Goal: Task Accomplishment & Management: Complete application form

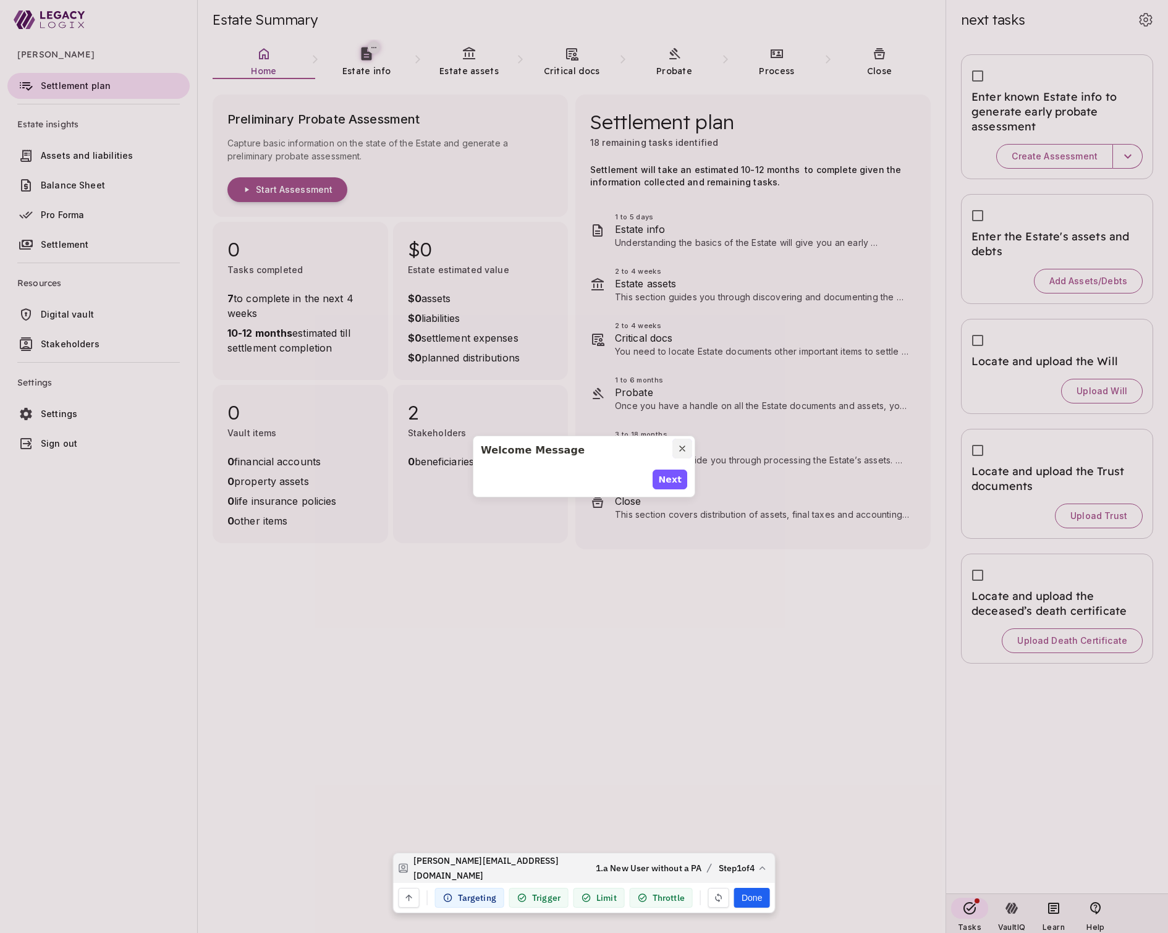
click at [686, 447] on icon "Close modal" at bounding box center [682, 449] width 10 height 10
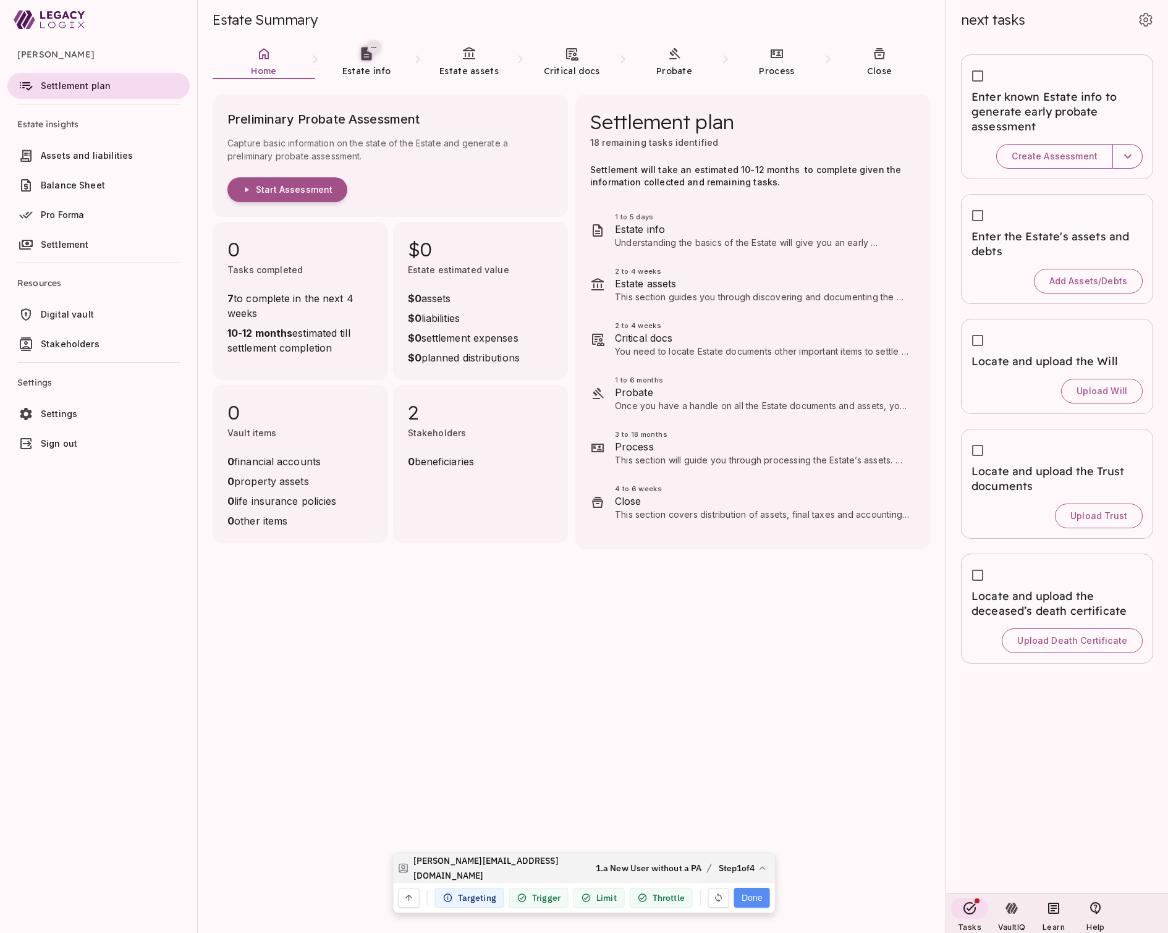
click at [755, 900] on button "Done" at bounding box center [751, 898] width 35 height 20
click at [648, 859] on button "Reset user history" at bounding box center [644, 857] width 93 height 20
click at [752, 900] on button "Done" at bounding box center [751, 898] width 35 height 20
click at [753, 900] on button "Done" at bounding box center [751, 898] width 35 height 20
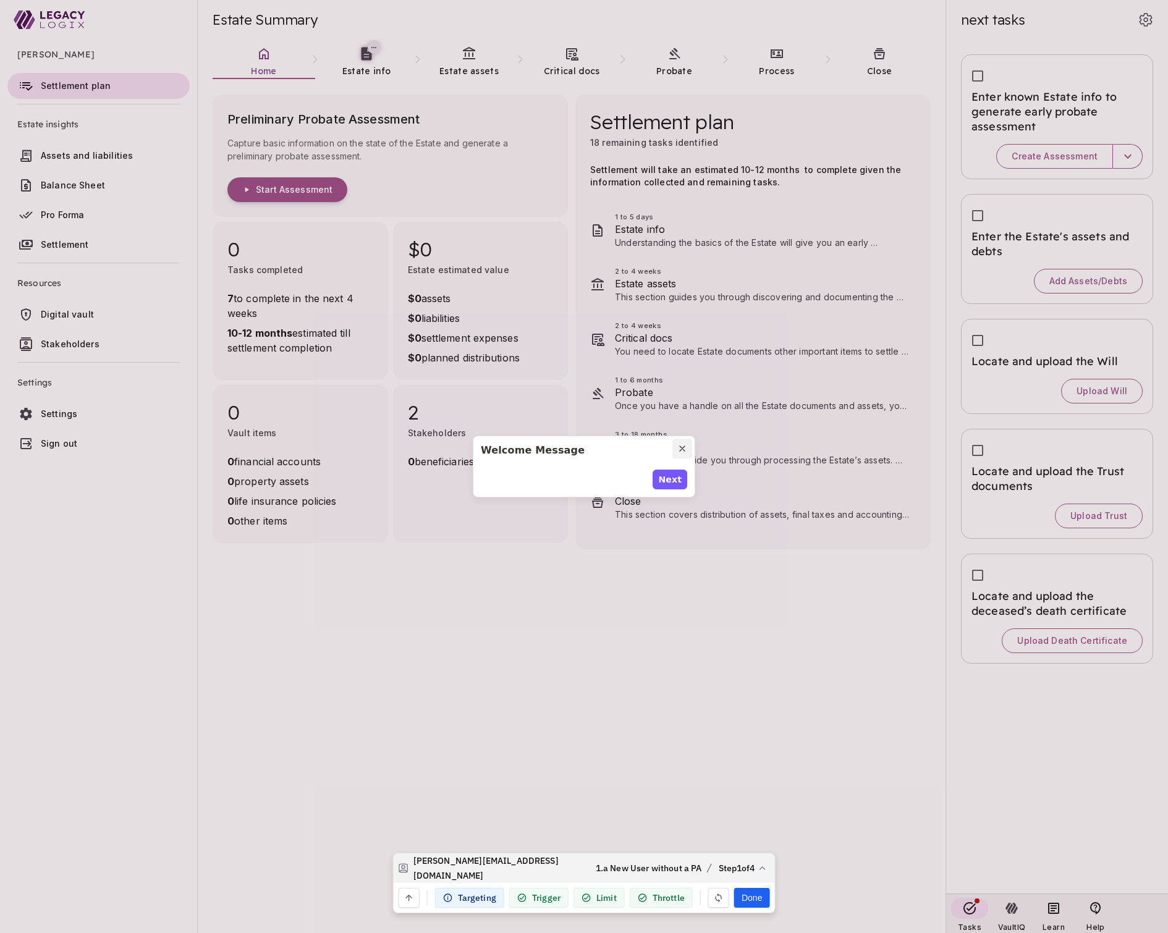
click at [683, 447] on icon "Close modal" at bounding box center [682, 448] width 5 height 5
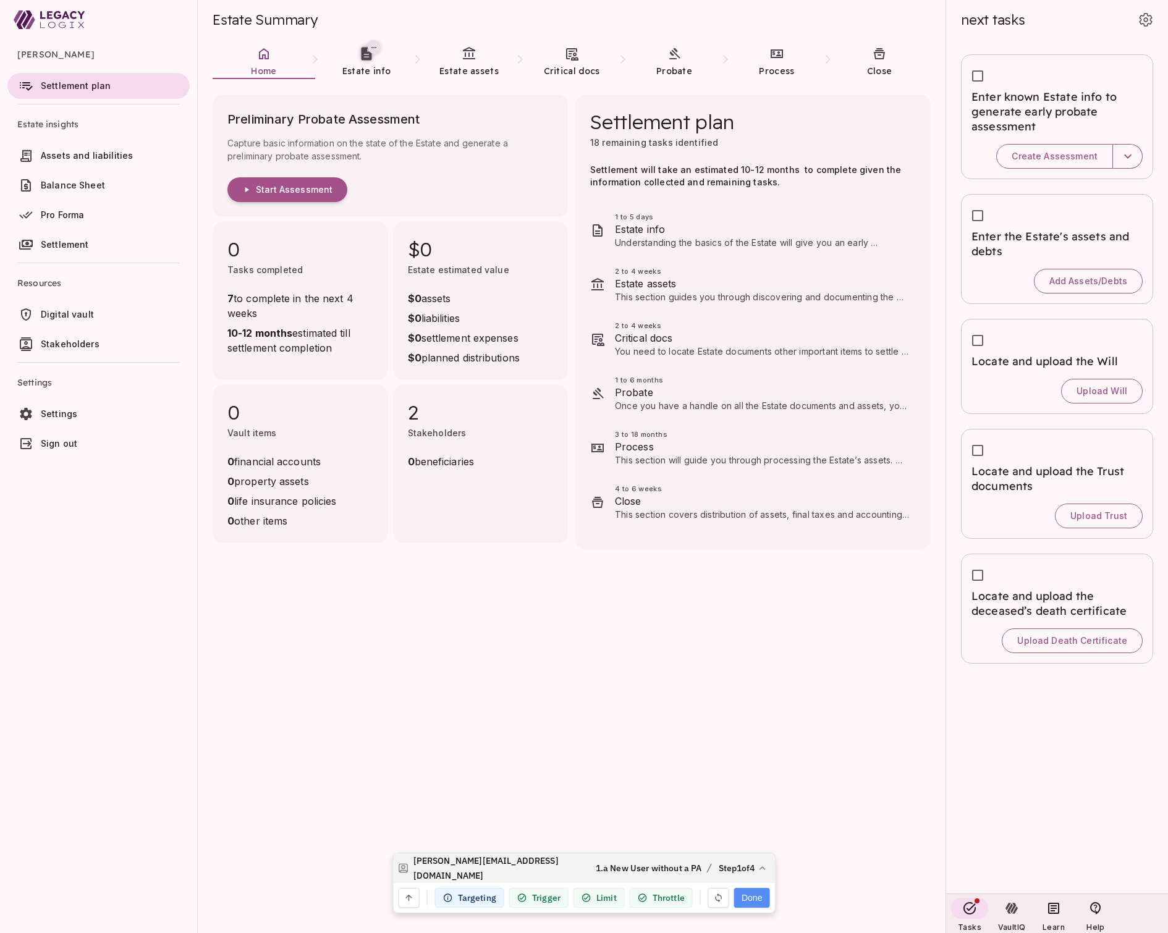
click at [750, 896] on button "Done" at bounding box center [751, 898] width 35 height 20
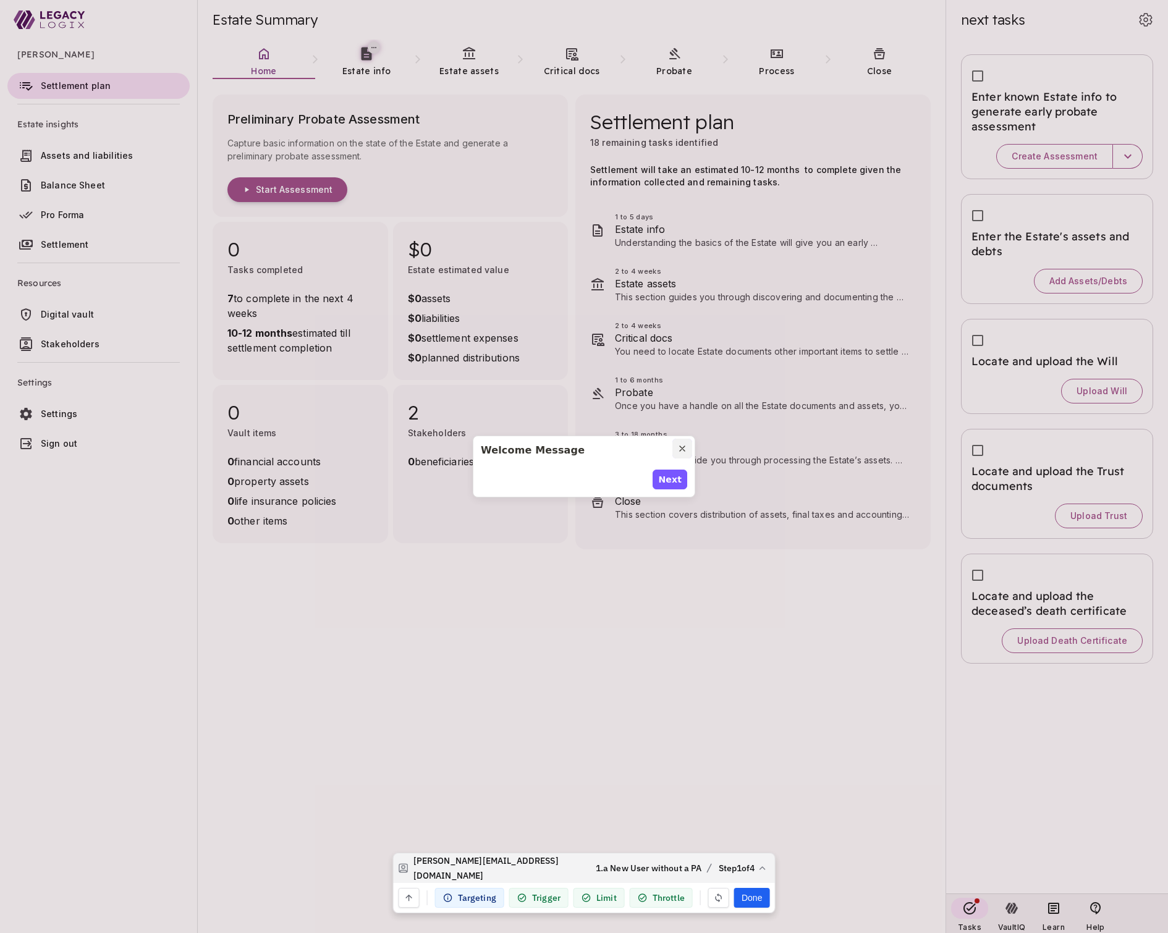
click at [682, 444] on icon "Close modal" at bounding box center [682, 449] width 10 height 10
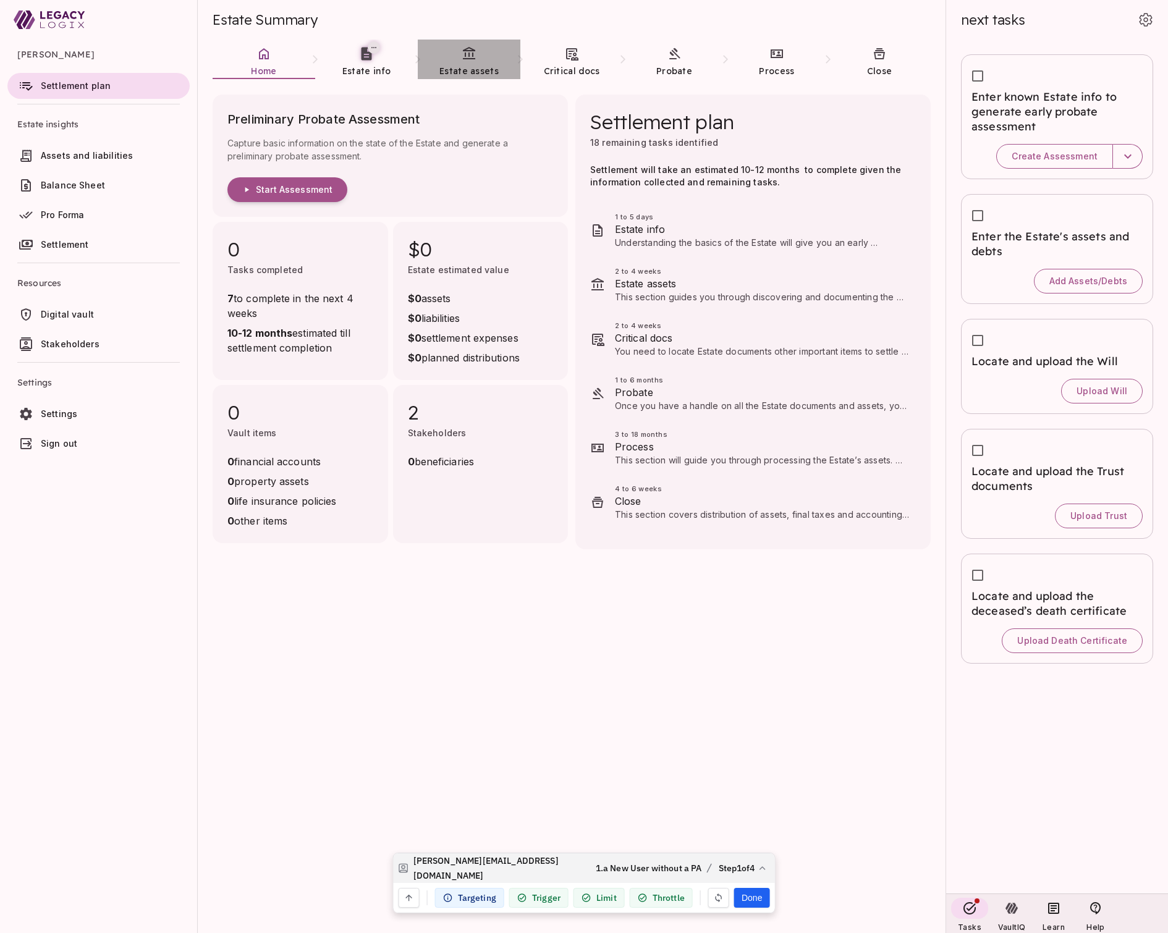
click at [470, 59] on icon at bounding box center [469, 53] width 12 height 12
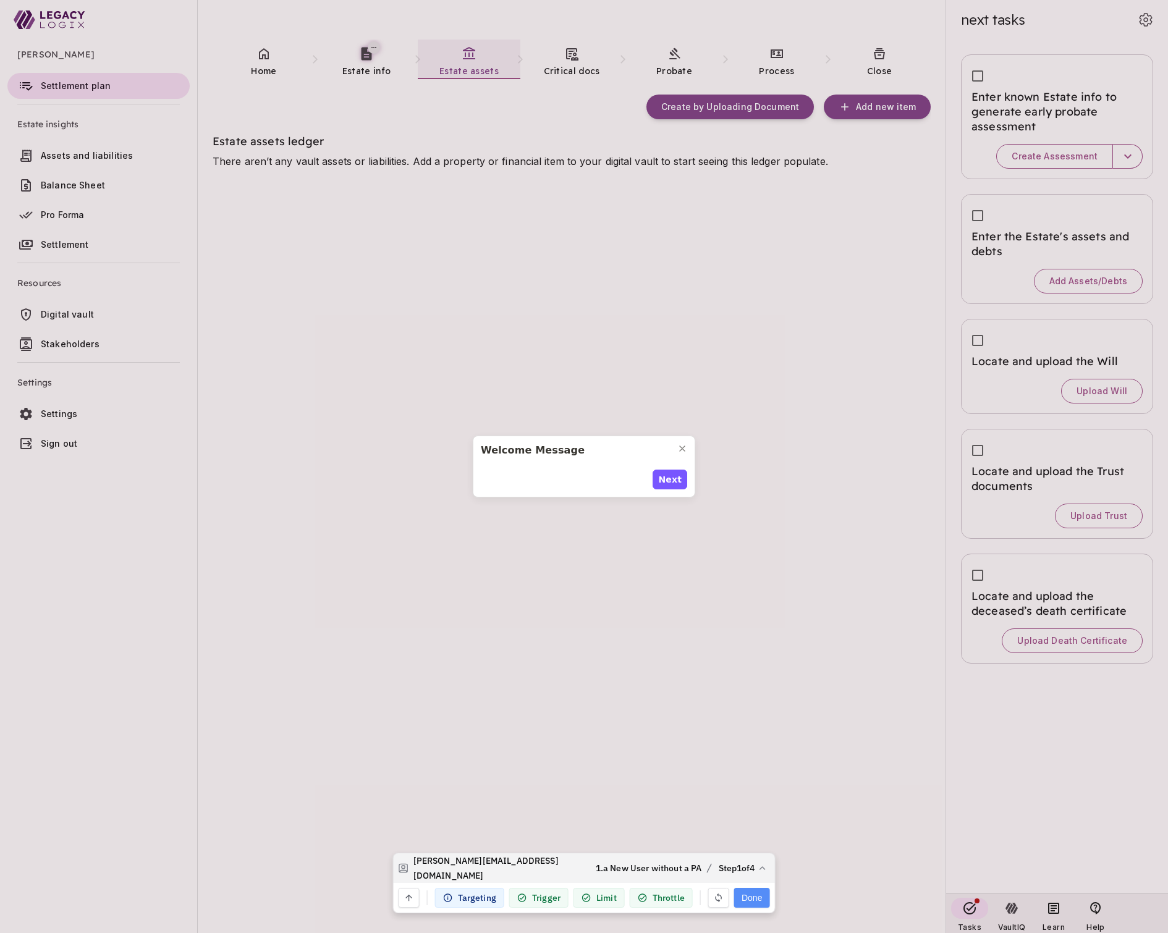
click at [752, 901] on button "Done" at bounding box center [751, 898] width 35 height 20
click at [672, 477] on span "Next" at bounding box center [675, 479] width 23 height 13
click at [672, 480] on span "Next" at bounding box center [675, 486] width 23 height 13
click at [672, 477] on span "Next" at bounding box center [675, 479] width 23 height 13
click at [672, 480] on span "Done" at bounding box center [674, 486] width 25 height 13
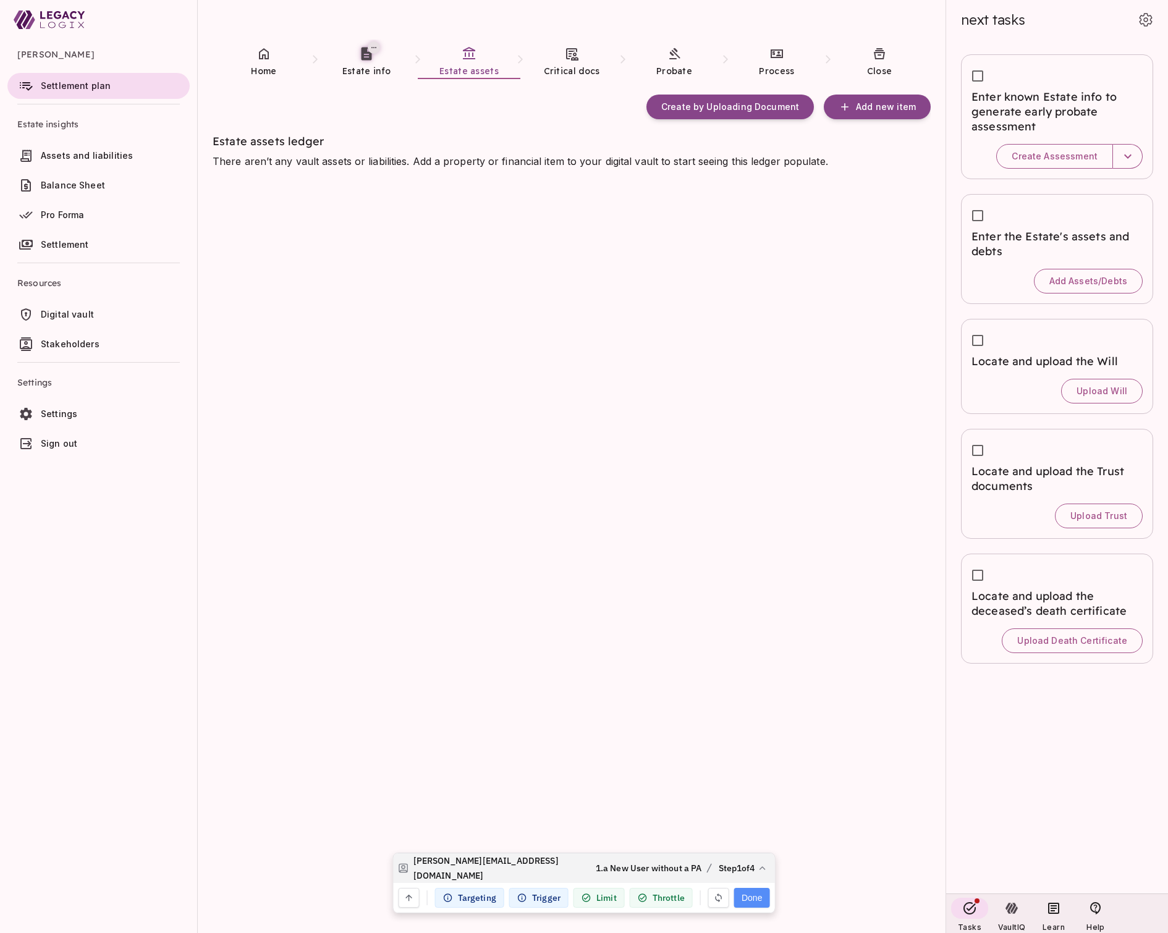
click at [753, 894] on button "Done" at bounding box center [751, 898] width 35 height 20
click at [259, 54] on icon at bounding box center [264, 53] width 10 height 11
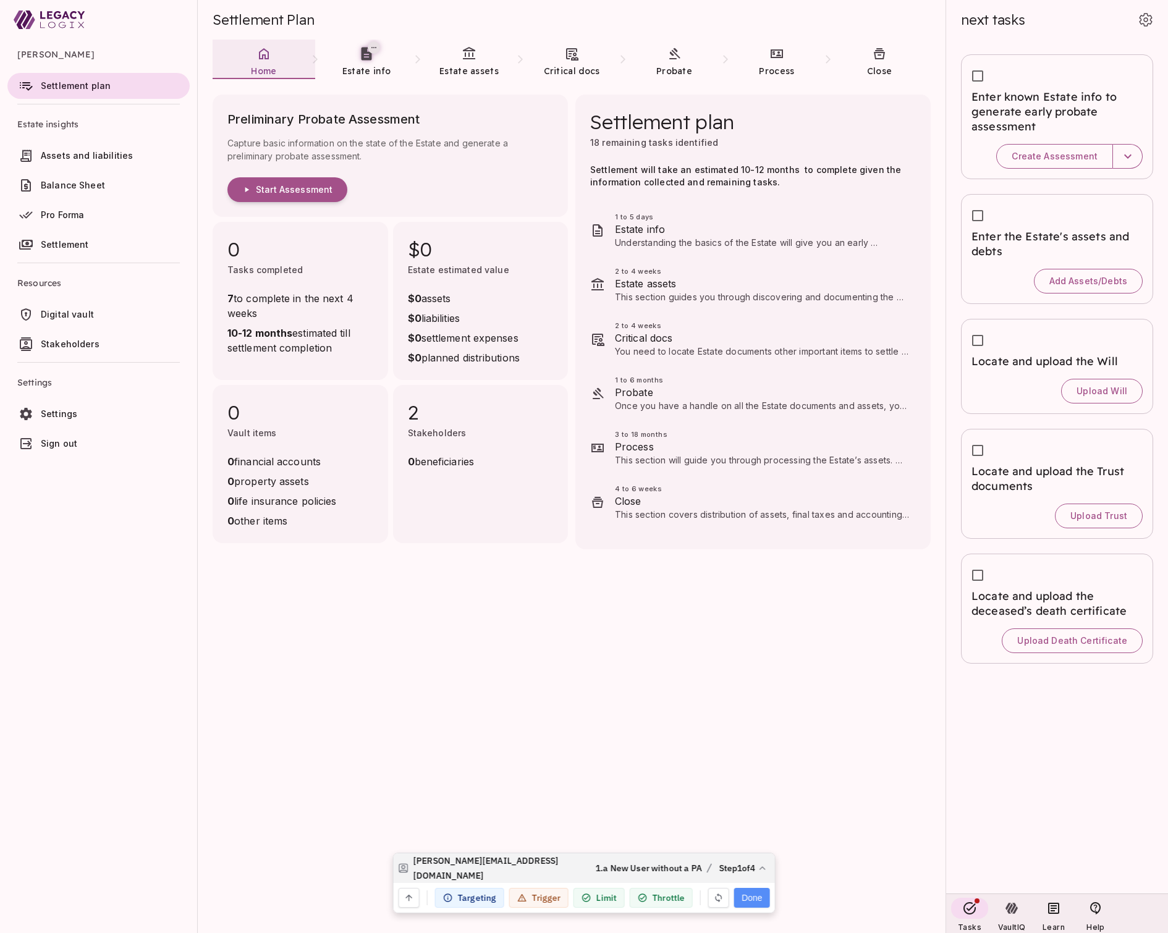
click at [752, 898] on button "Done" at bounding box center [751, 898] width 35 height 20
click at [753, 897] on button "Done" at bounding box center [751, 898] width 35 height 20
click at [109, 159] on span "Assets and liabilities" at bounding box center [87, 155] width 92 height 11
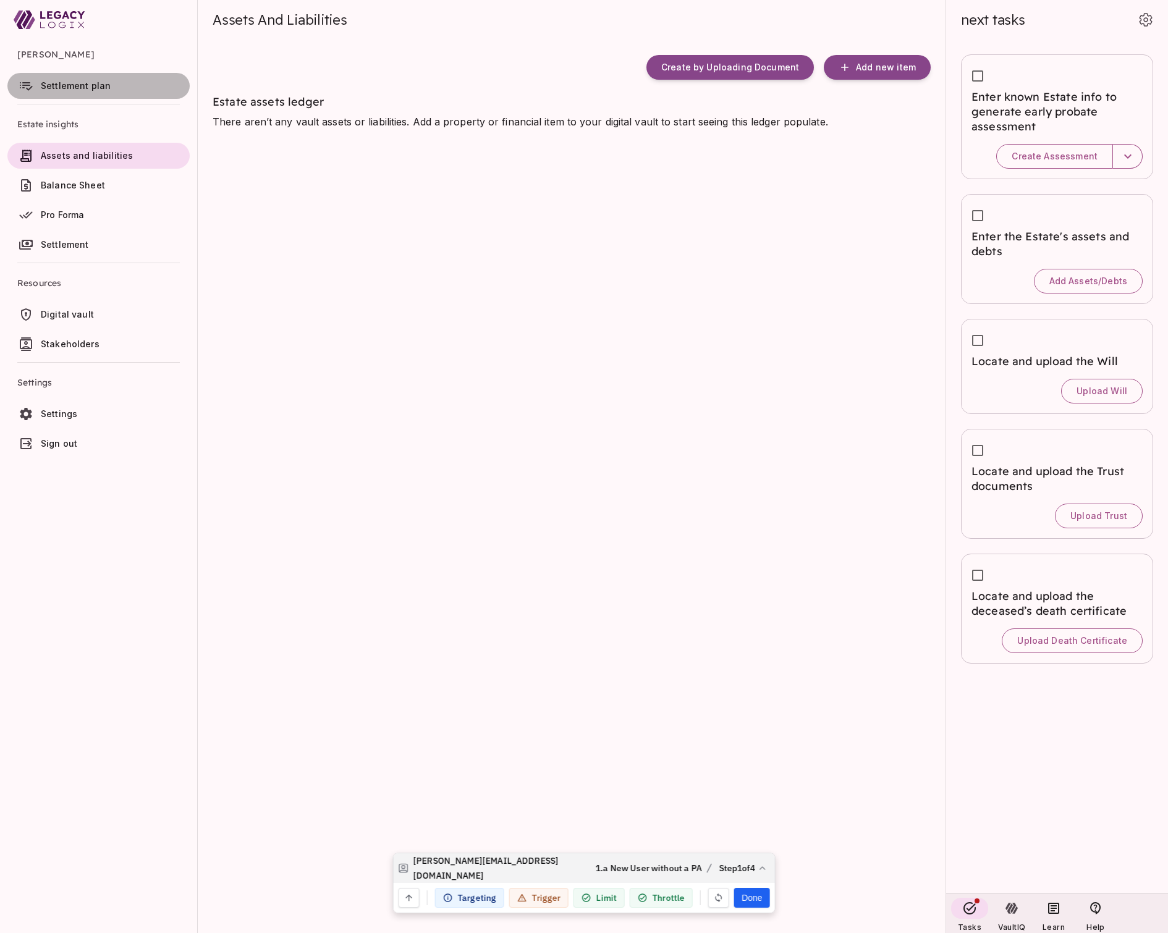
click at [87, 84] on span "Settlement plan" at bounding box center [76, 85] width 70 height 11
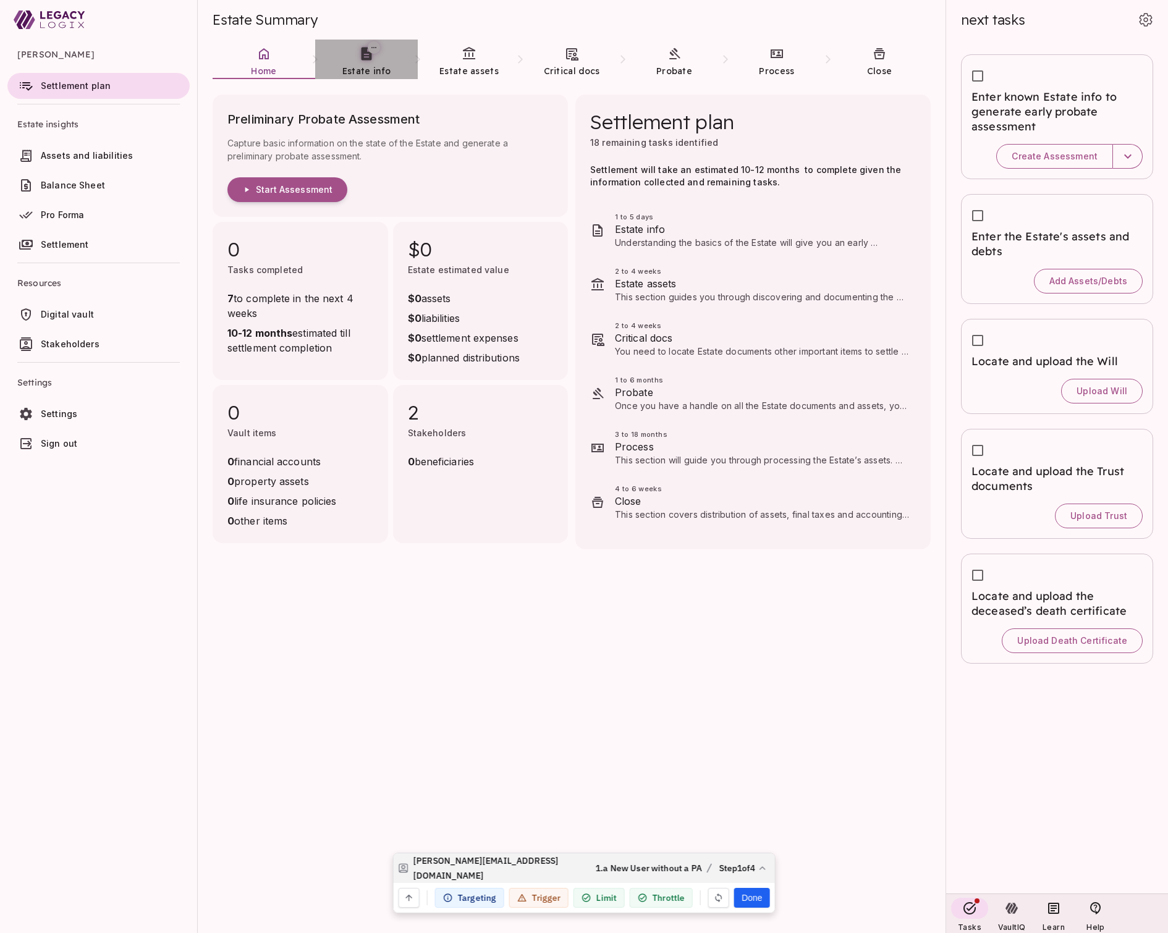
click at [366, 60] on icon at bounding box center [367, 54] width 11 height 13
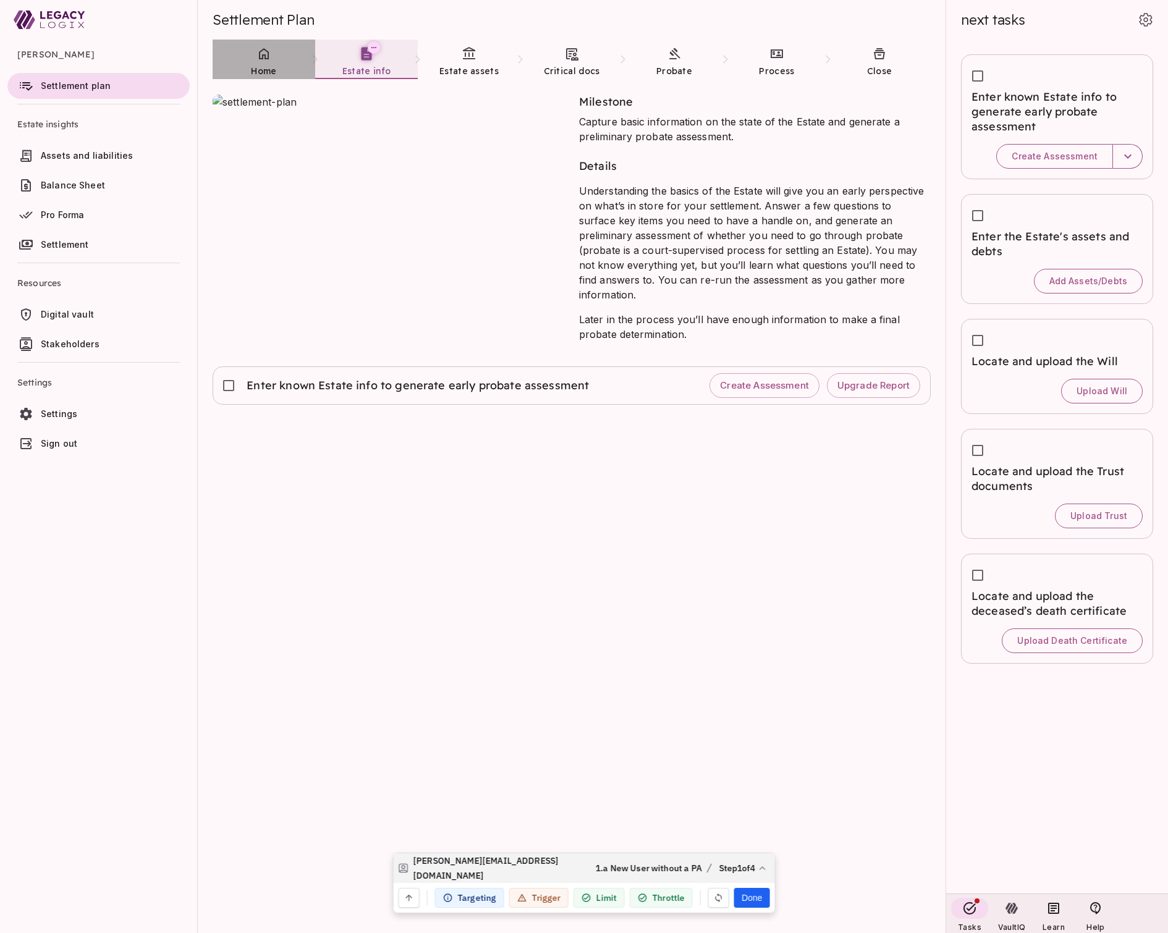
click at [266, 62] on link "Home" at bounding box center [264, 62] width 103 height 45
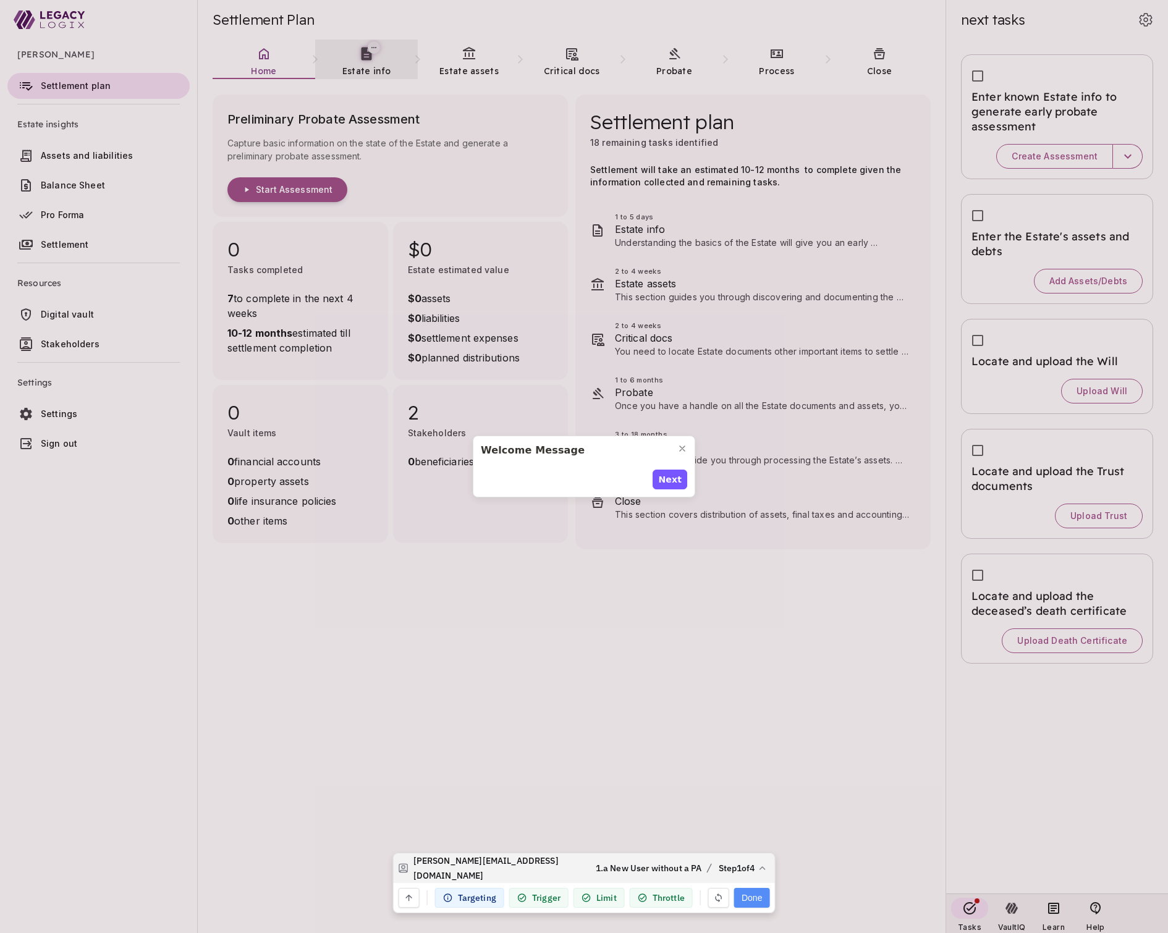
click at [753, 897] on button "Done" at bounding box center [751, 898] width 35 height 20
click at [683, 447] on icon "Close modal" at bounding box center [682, 448] width 5 height 5
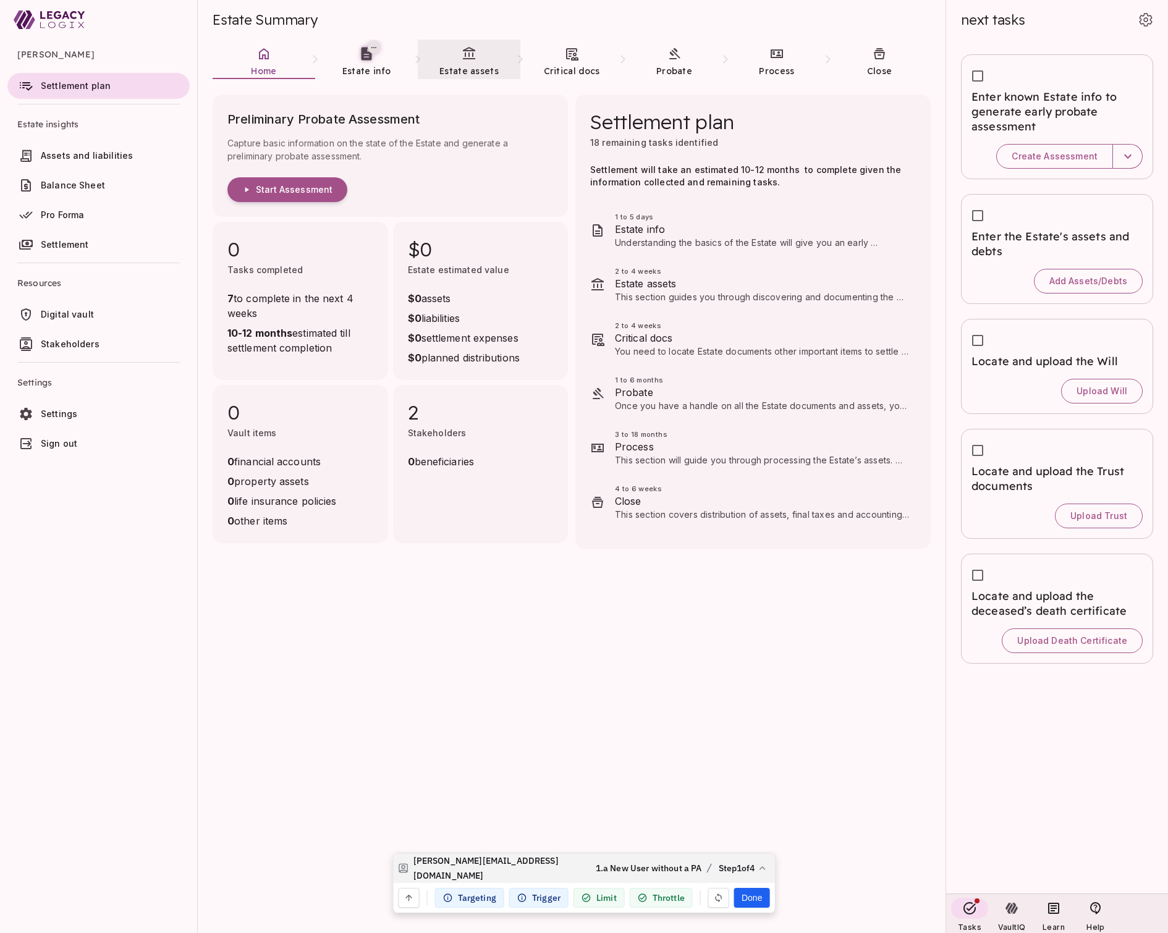
click at [467, 66] on span "Estate assets" at bounding box center [468, 71] width 59 height 11
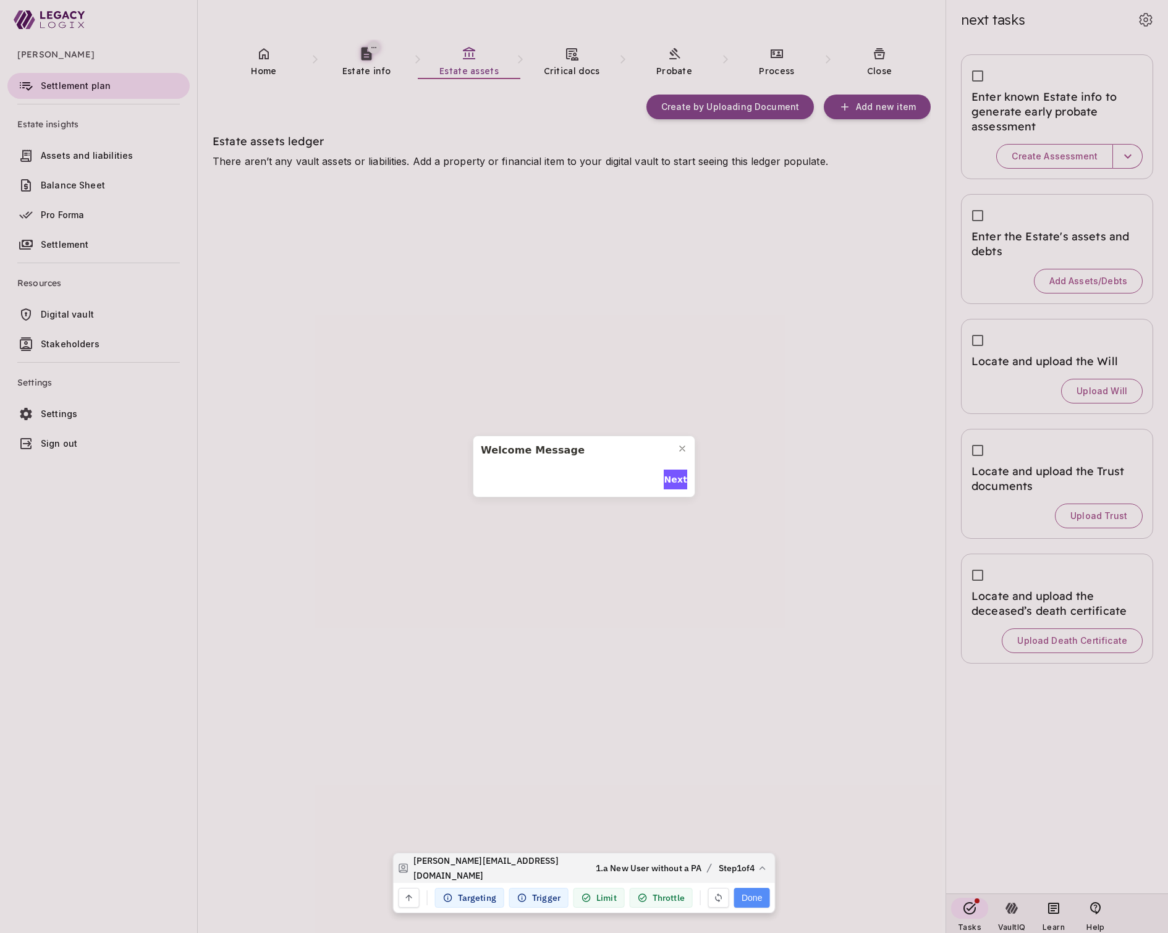
click at [757, 896] on button "Done" at bounding box center [751, 898] width 35 height 20
click at [669, 480] on span "Next" at bounding box center [675, 479] width 23 height 13
click at [669, 480] on span "Next" at bounding box center [675, 486] width 23 height 13
click at [669, 480] on span "Next" at bounding box center [675, 479] width 23 height 13
click at [669, 480] on span "Done" at bounding box center [674, 486] width 25 height 13
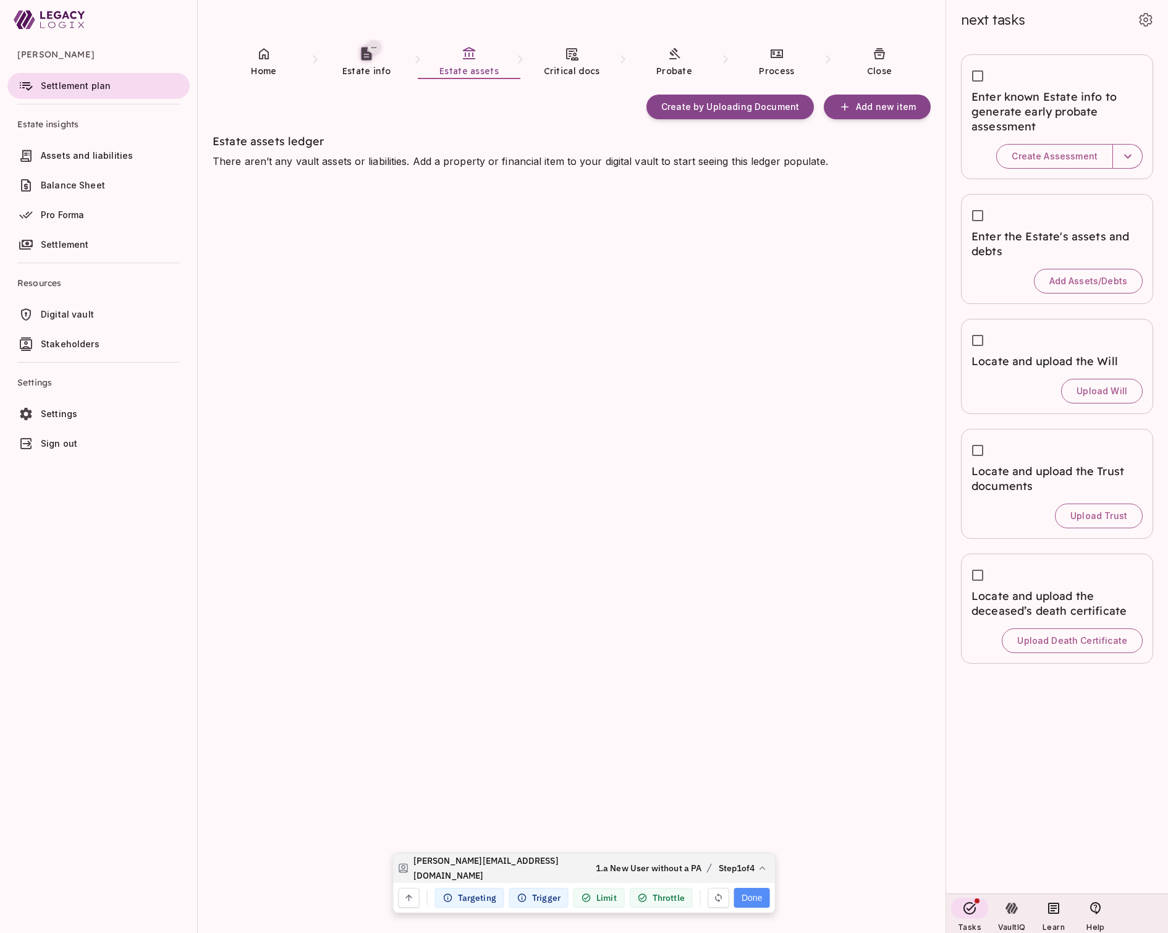
click at [756, 898] on button "Done" at bounding box center [751, 898] width 35 height 20
click at [263, 60] on icon at bounding box center [263, 53] width 15 height 15
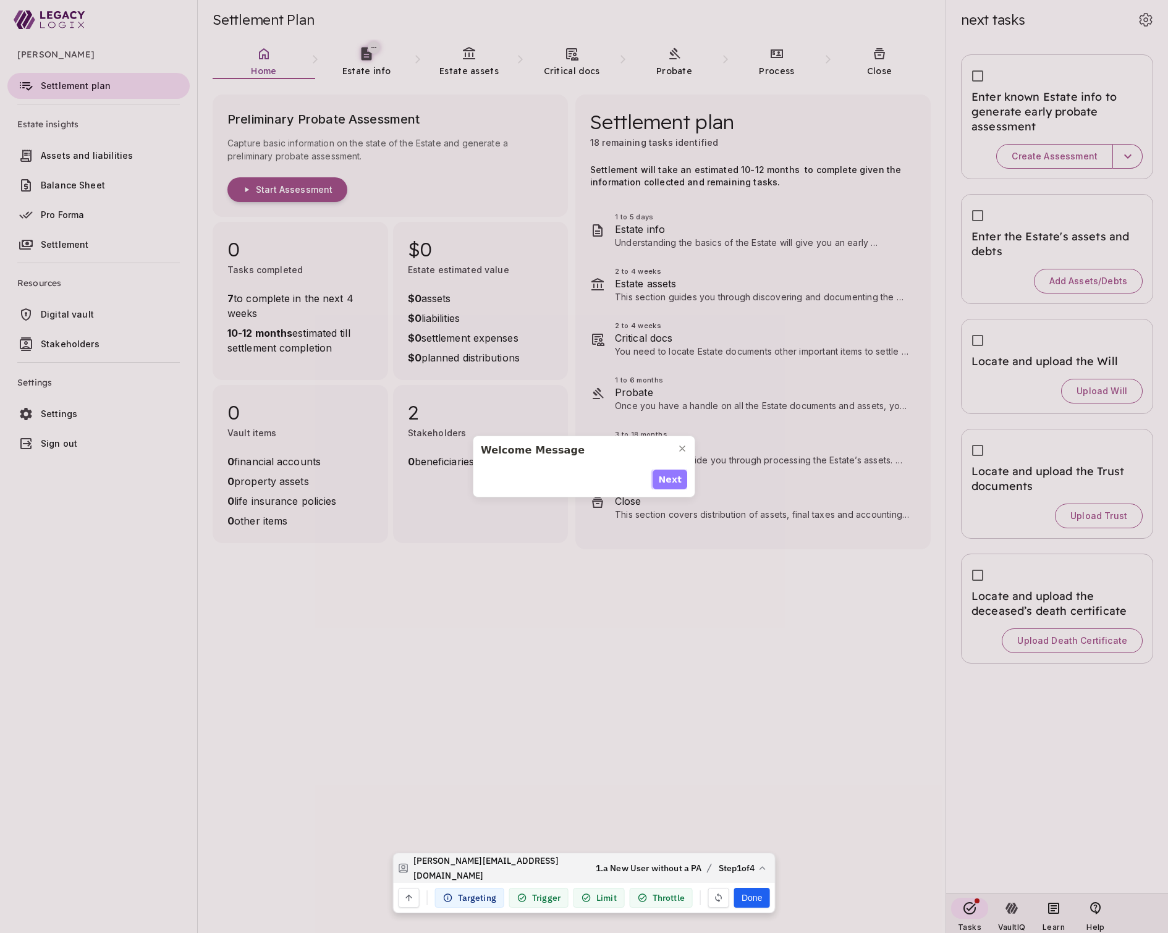
click at [669, 481] on span "Next" at bounding box center [669, 479] width 23 height 13
click at [669, 481] on span "Next" at bounding box center [669, 486] width 23 height 13
click at [669, 481] on span "Next" at bounding box center [669, 479] width 23 height 13
click at [669, 481] on span "Done" at bounding box center [668, 486] width 25 height 13
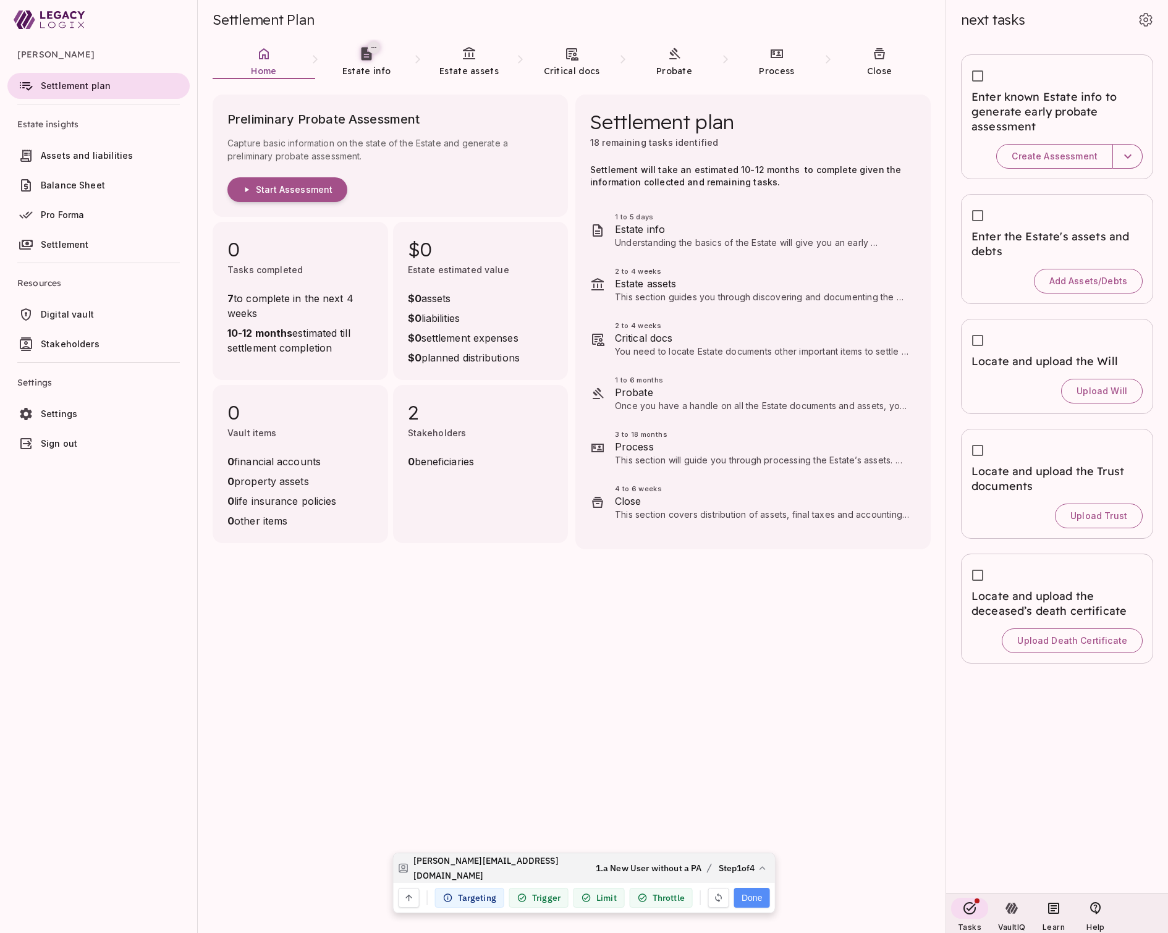
click at [750, 899] on button "Done" at bounding box center [751, 898] width 35 height 20
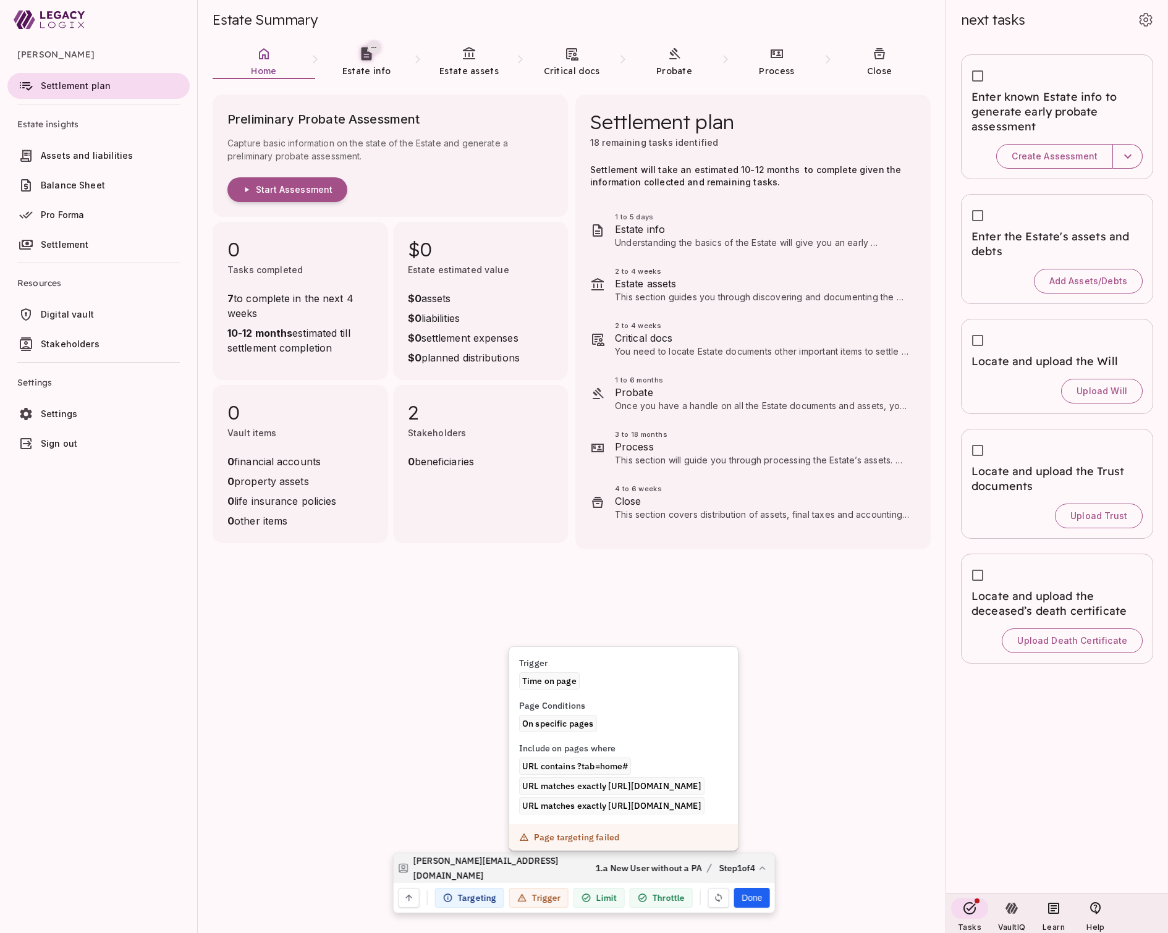
click at [564, 843] on div "Page targeting failed" at bounding box center [576, 837] width 85 height 11
click at [525, 841] on icon at bounding box center [524, 837] width 9 height 7
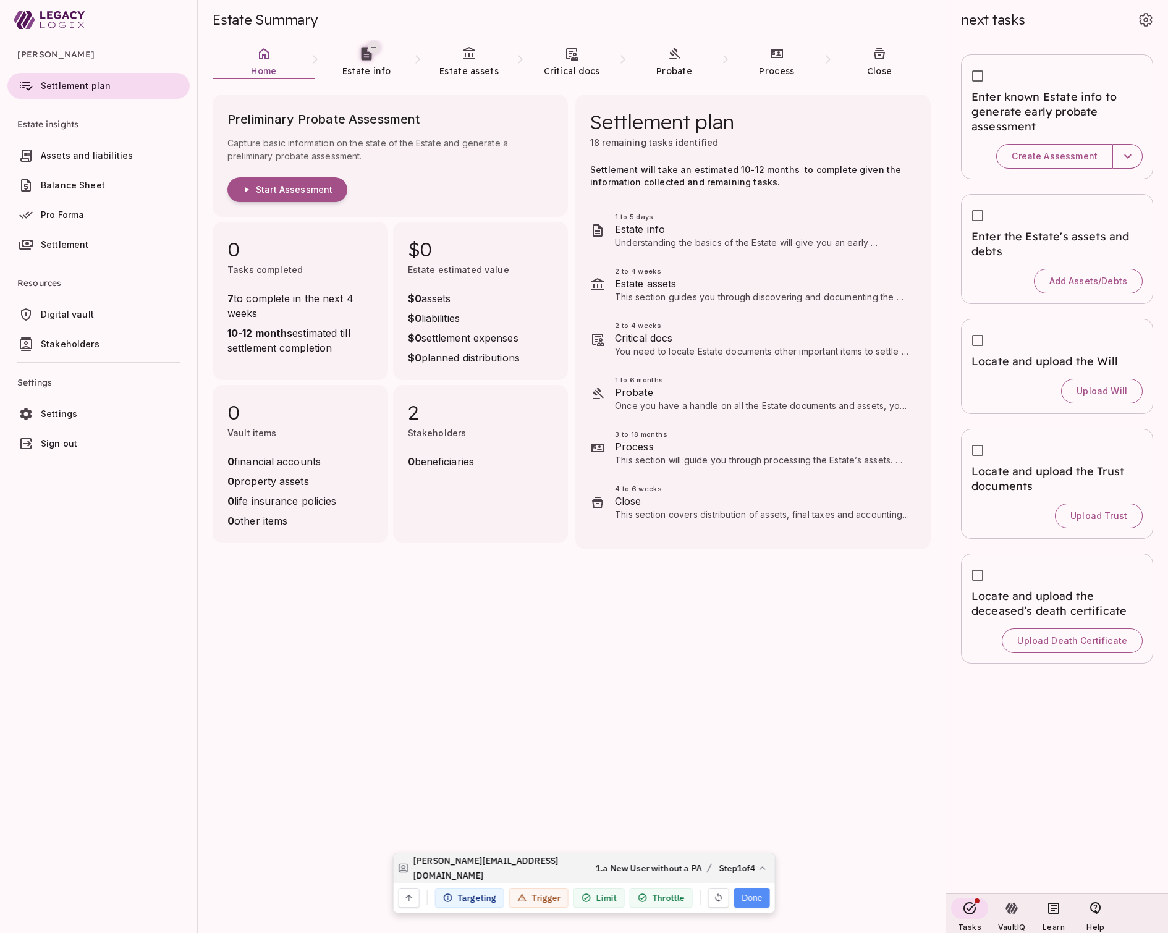
click at [753, 901] on button "Done" at bounding box center [751, 898] width 35 height 20
click at [751, 899] on button "Done" at bounding box center [751, 898] width 35 height 20
click at [74, 90] on span "Settlement plan" at bounding box center [76, 85] width 70 height 11
click at [368, 66] on span "Estate info" at bounding box center [366, 71] width 48 height 11
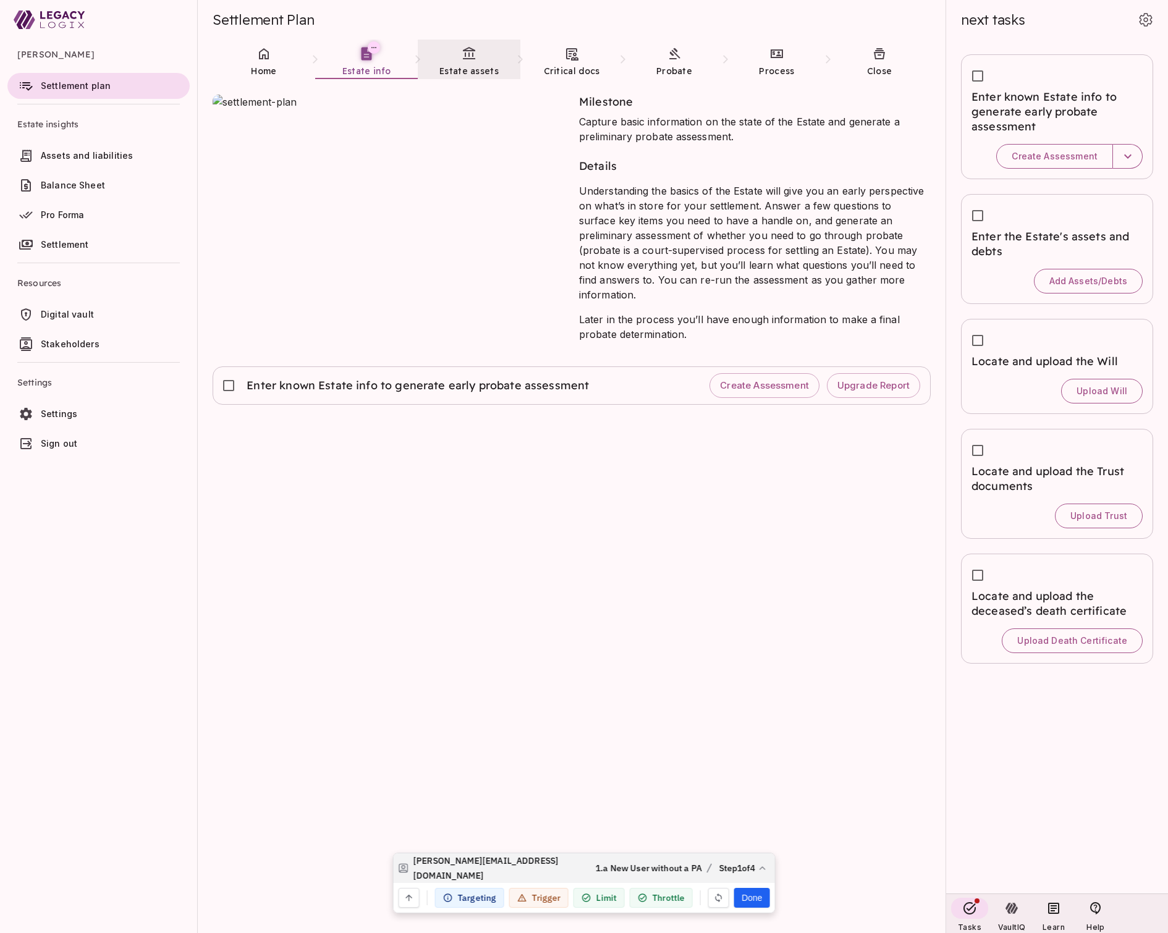
click at [467, 66] on span "Estate assets" at bounding box center [468, 71] width 59 height 11
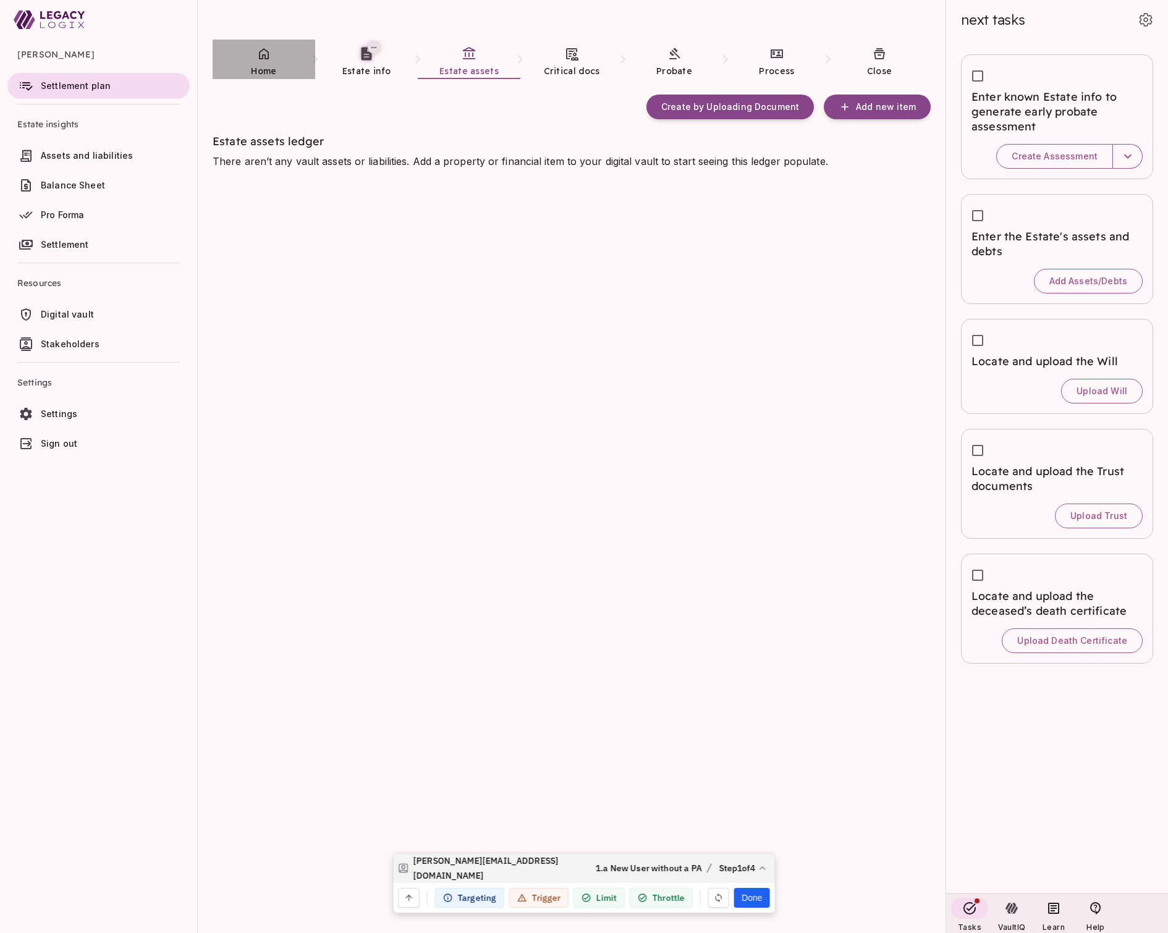
click at [265, 66] on span "Home" at bounding box center [263, 71] width 25 height 11
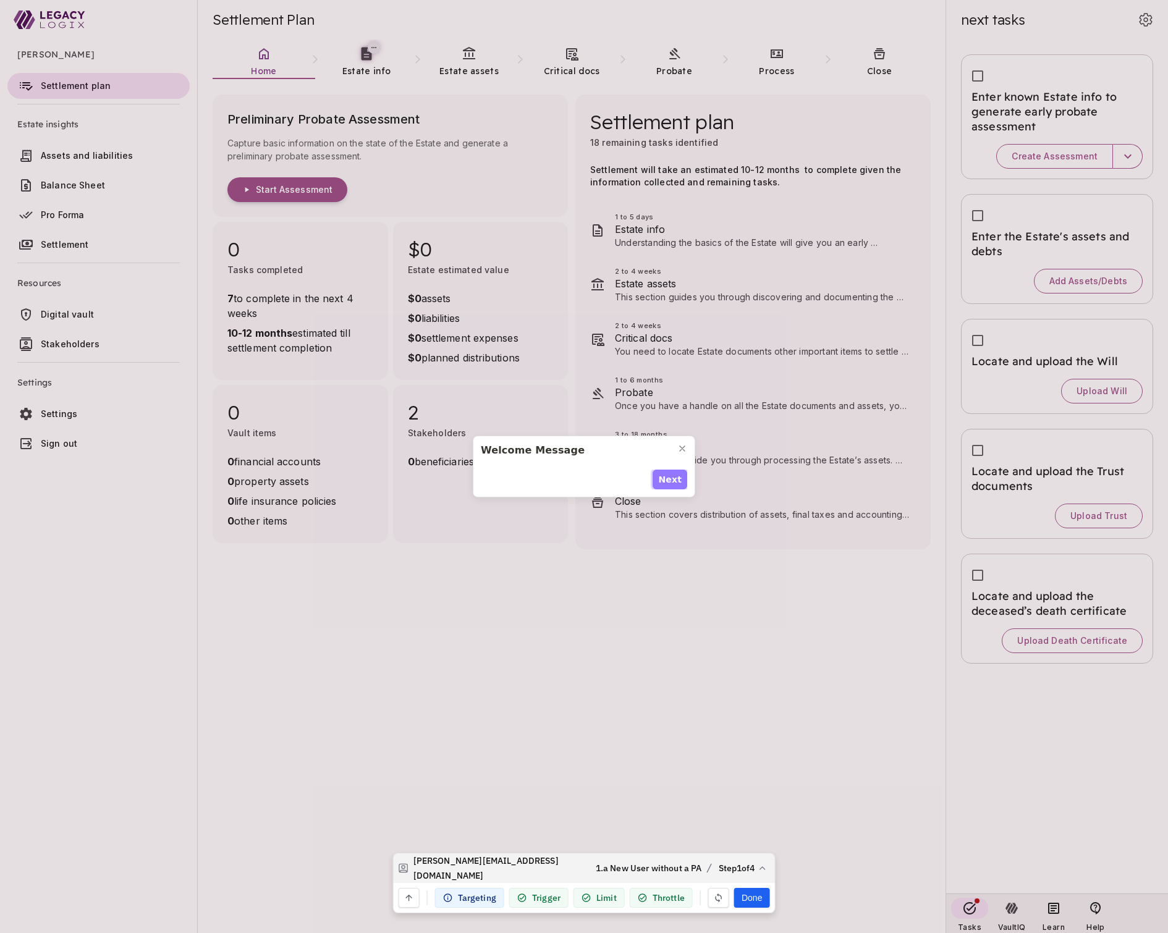
click at [670, 480] on span "Next" at bounding box center [669, 479] width 23 height 13
click at [670, 480] on span "Next" at bounding box center [669, 486] width 23 height 13
click at [670, 480] on span "Next" at bounding box center [669, 479] width 23 height 13
click at [670, 480] on span "Done" at bounding box center [668, 486] width 25 height 13
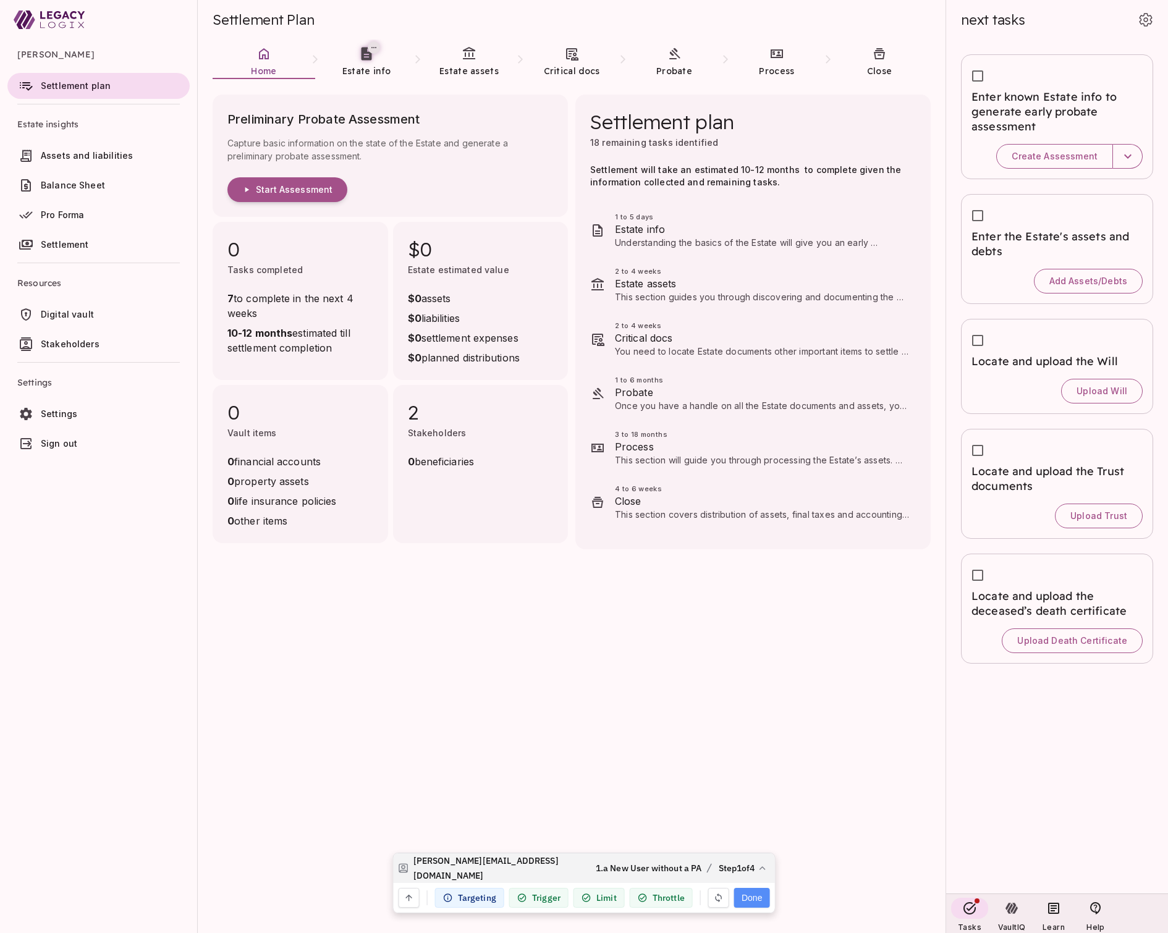
click at [755, 893] on button "Done" at bounding box center [751, 898] width 35 height 20
click at [84, 159] on span "Assets and liabilities" at bounding box center [87, 155] width 92 height 11
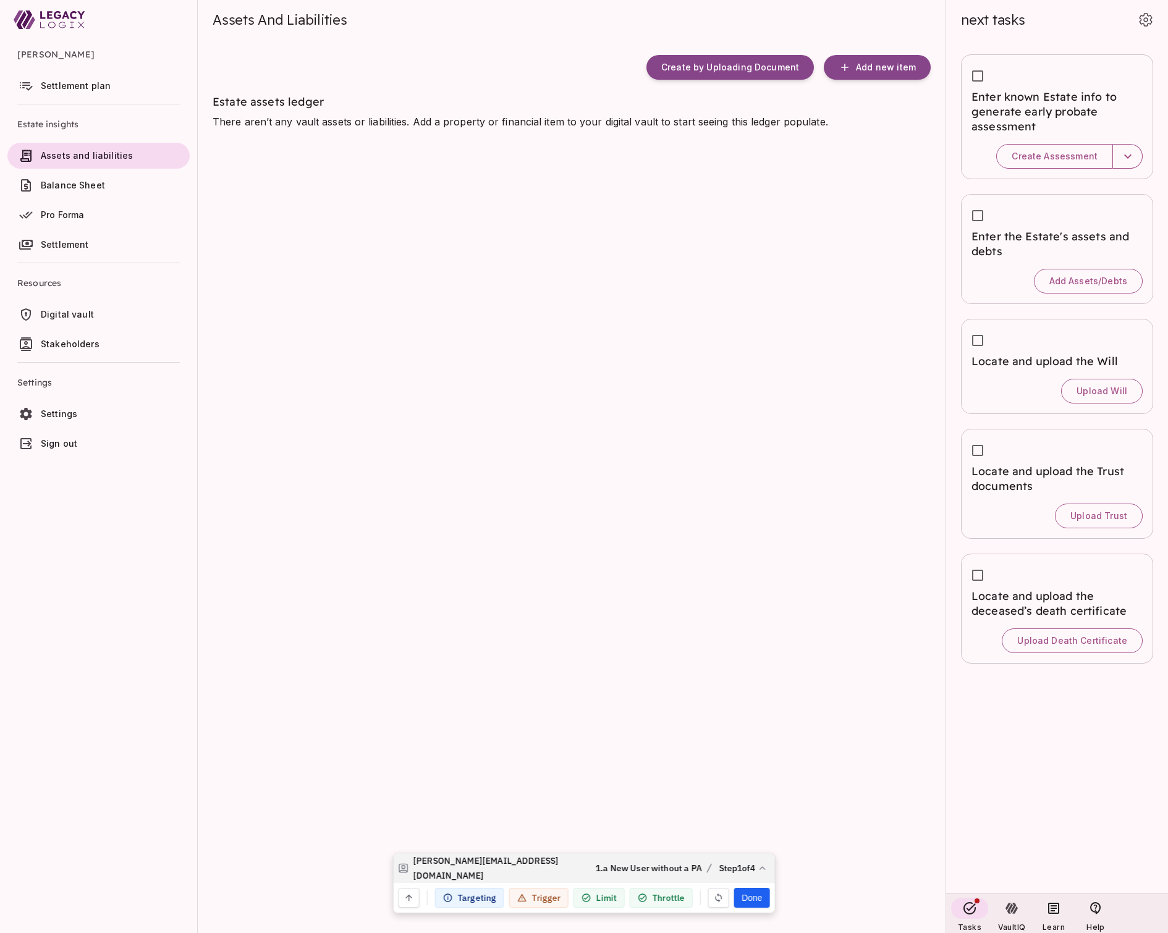
click at [86, 91] on span "Settlement plan" at bounding box center [113, 86] width 144 height 12
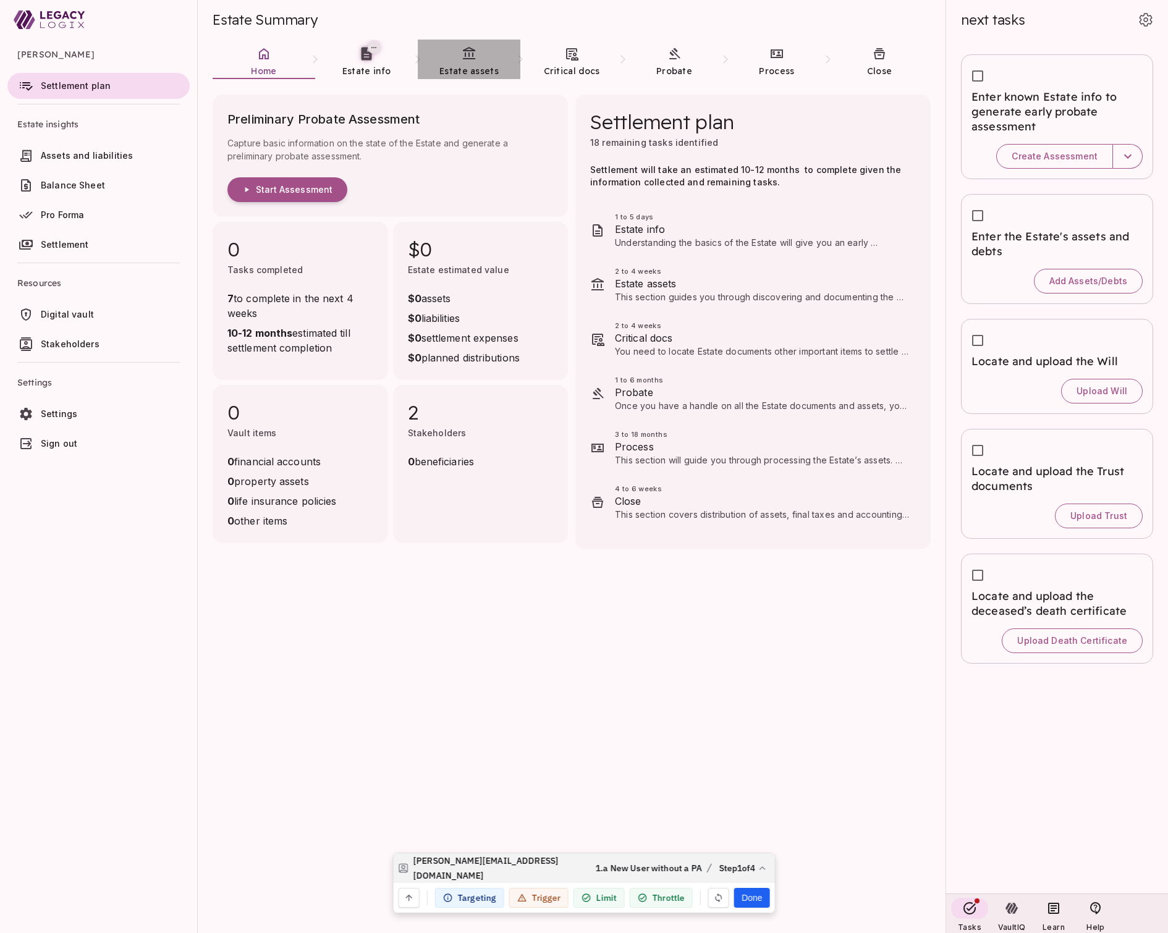
click at [480, 68] on span "Estate assets" at bounding box center [468, 71] width 59 height 11
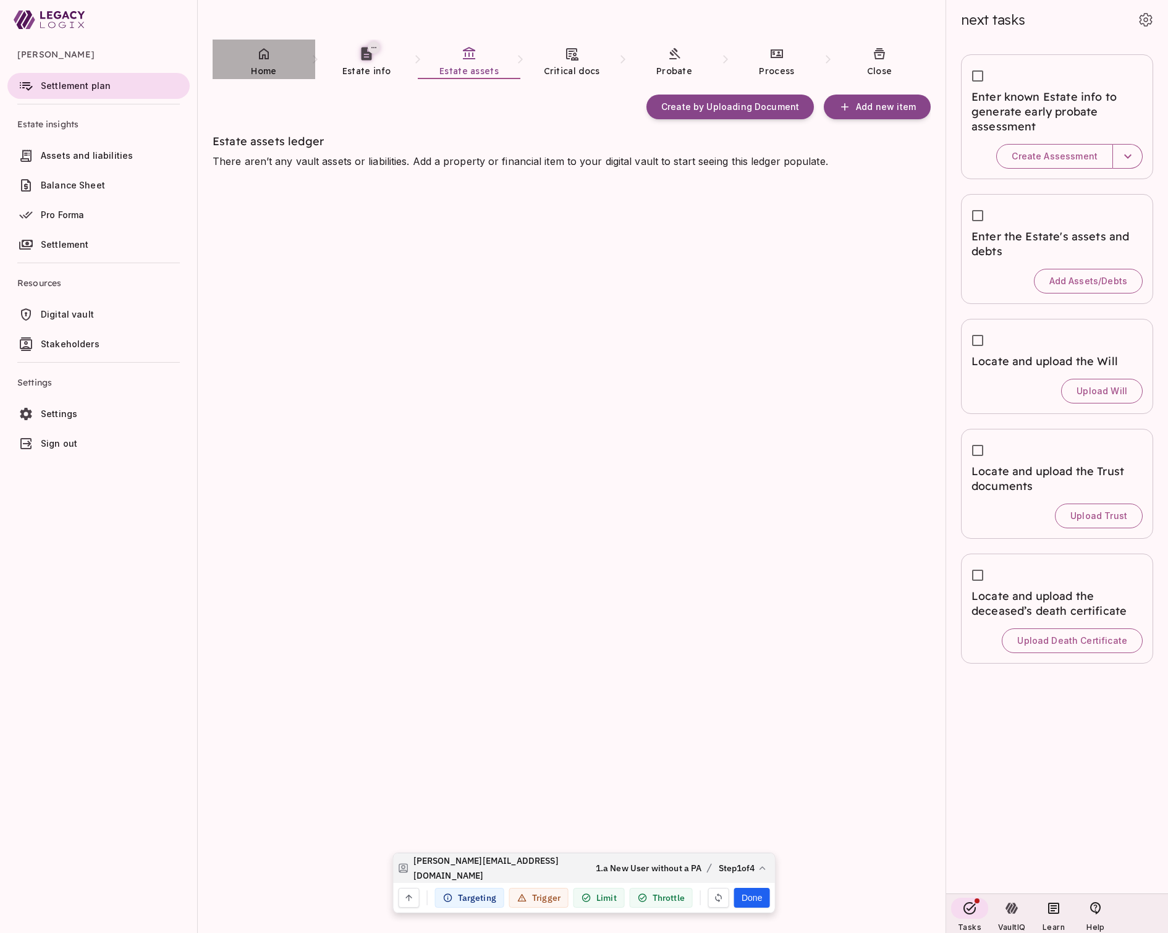
click at [269, 67] on span "Home" at bounding box center [263, 71] width 25 height 11
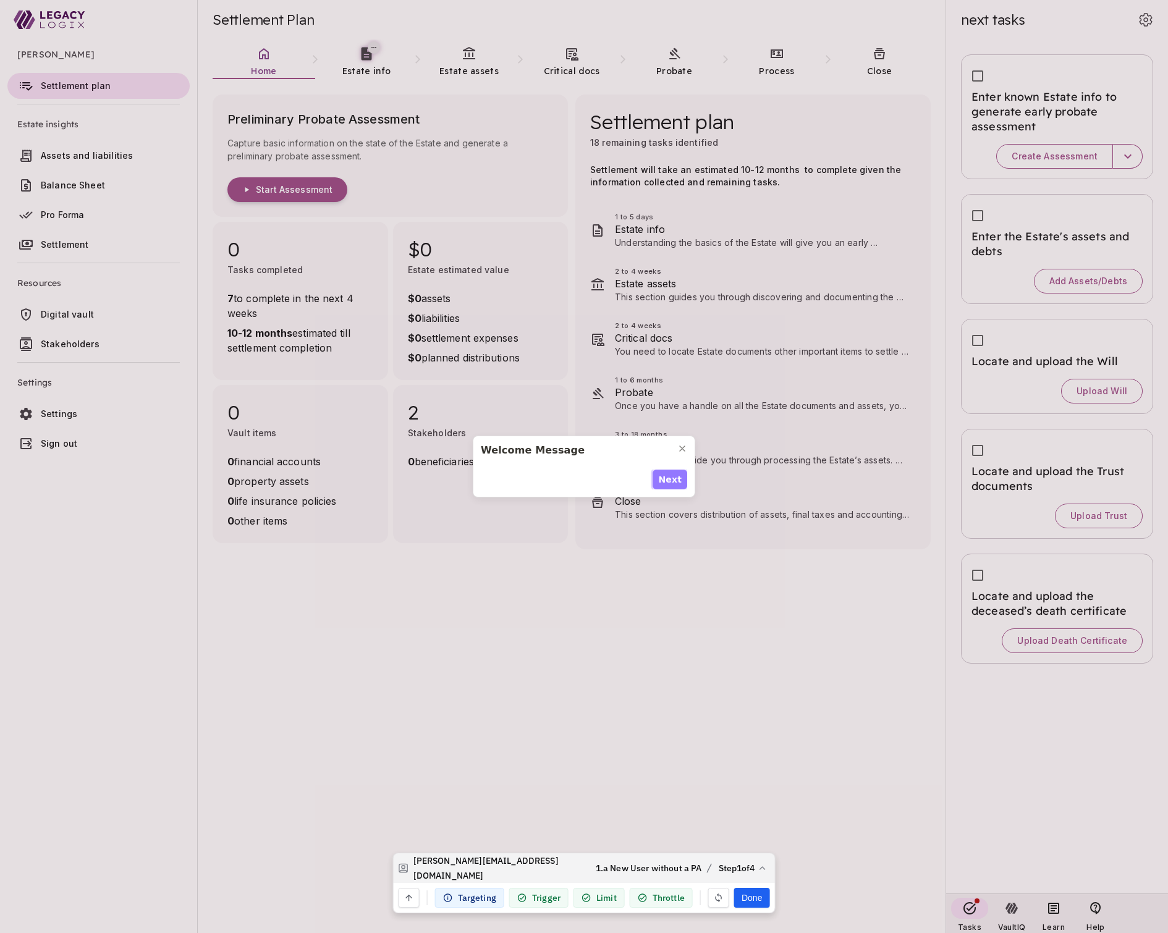
click at [671, 480] on span "Next" at bounding box center [669, 479] width 23 height 13
click at [671, 480] on span "Next" at bounding box center [669, 486] width 23 height 13
click at [671, 480] on span "Next" at bounding box center [669, 479] width 23 height 13
click at [671, 480] on span "Done" at bounding box center [668, 486] width 25 height 13
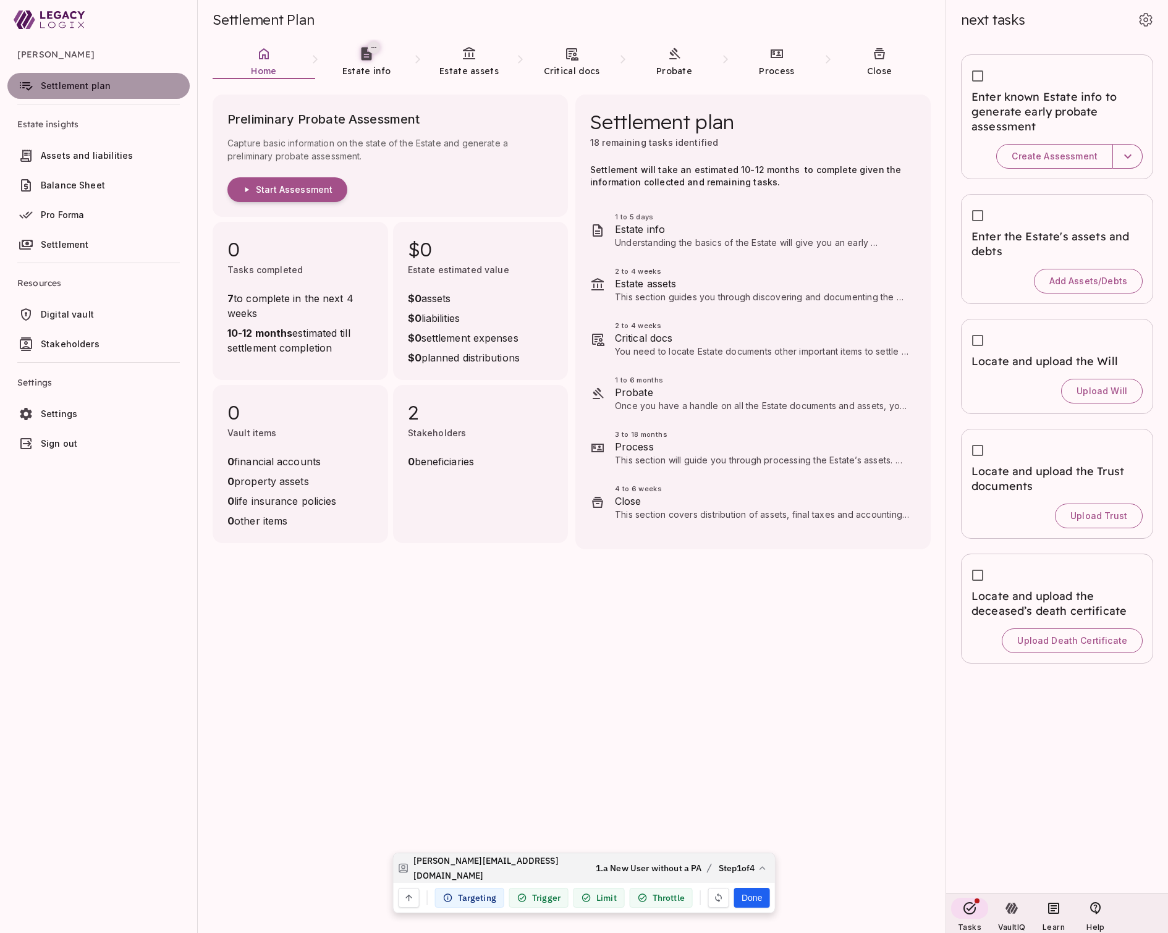
click at [96, 85] on span "Settlement plan" at bounding box center [76, 85] width 70 height 11
click at [254, 67] on span "Home" at bounding box center [263, 71] width 25 height 11
click at [475, 63] on link "Estate assets" at bounding box center [469, 62] width 103 height 45
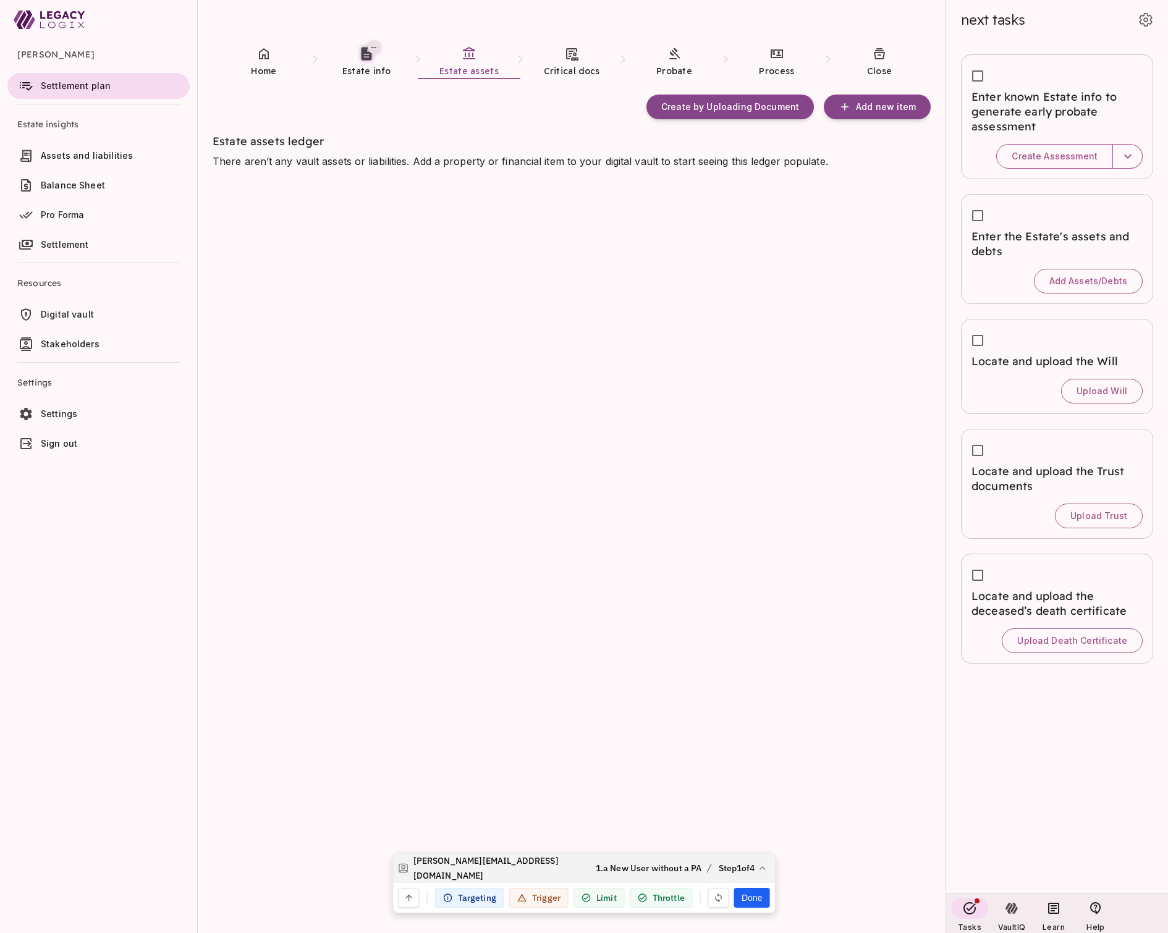
click at [553, 898] on div "Trigger" at bounding box center [538, 898] width 59 height 20
click at [276, 292] on div "Create by Uploading Document Add new item Estate assets ledger There aren’t any…" at bounding box center [572, 522] width 718 height 854
click at [259, 61] on link "Home" at bounding box center [264, 62] width 103 height 45
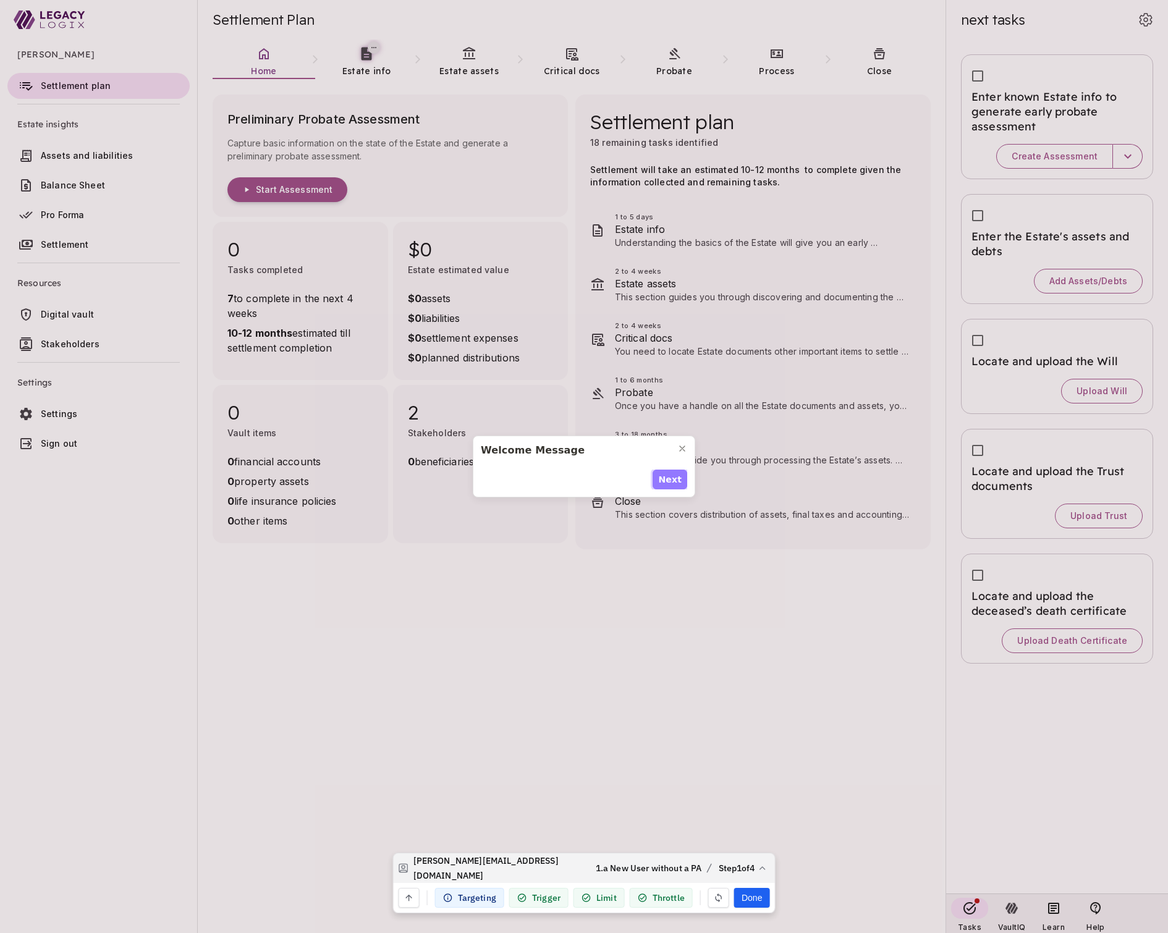
click at [671, 477] on span "Next" at bounding box center [669, 479] width 23 height 13
click at [671, 480] on span "Next" at bounding box center [669, 486] width 23 height 13
click at [671, 477] on span "Next" at bounding box center [669, 479] width 23 height 13
click at [671, 480] on span "Done" at bounding box center [668, 486] width 25 height 13
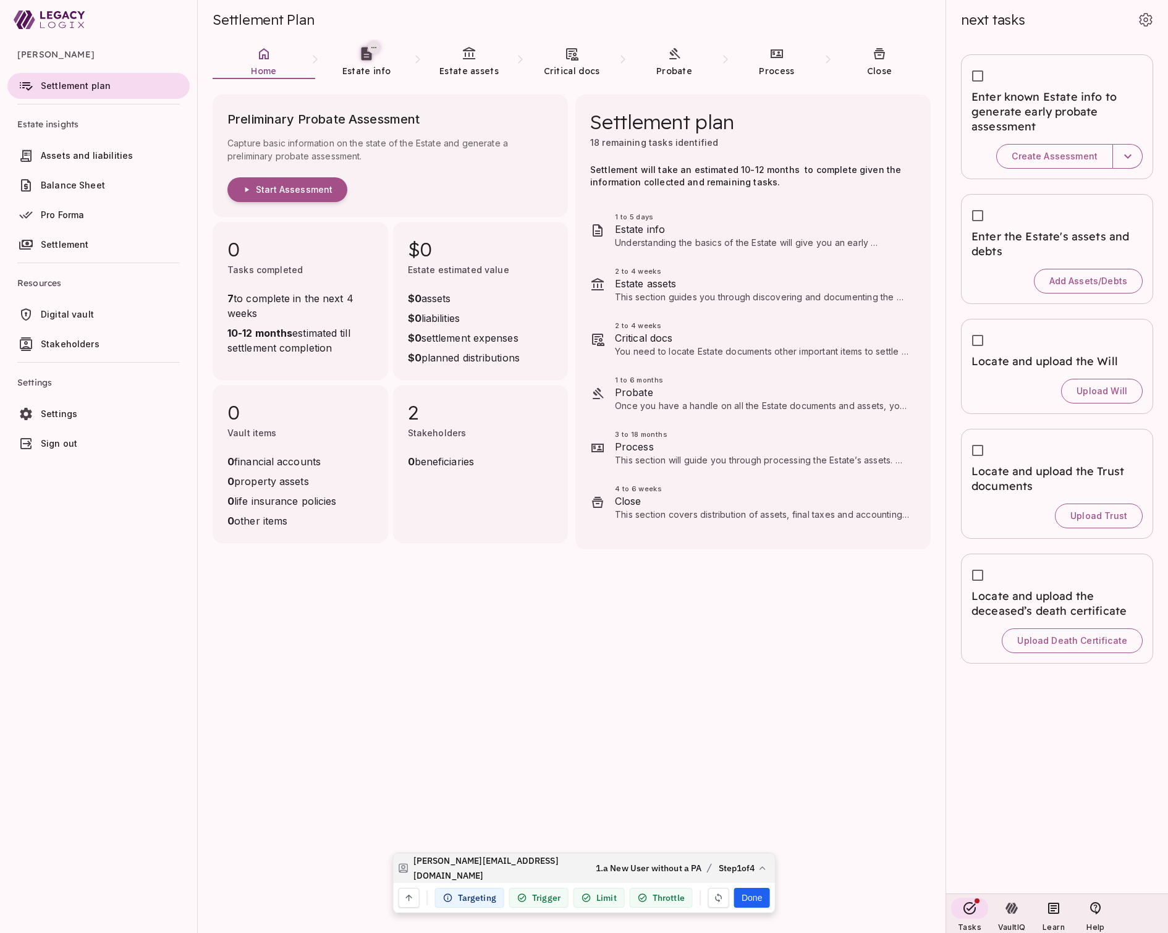
click at [79, 163] on link "Assets and liabilities" at bounding box center [98, 156] width 182 height 26
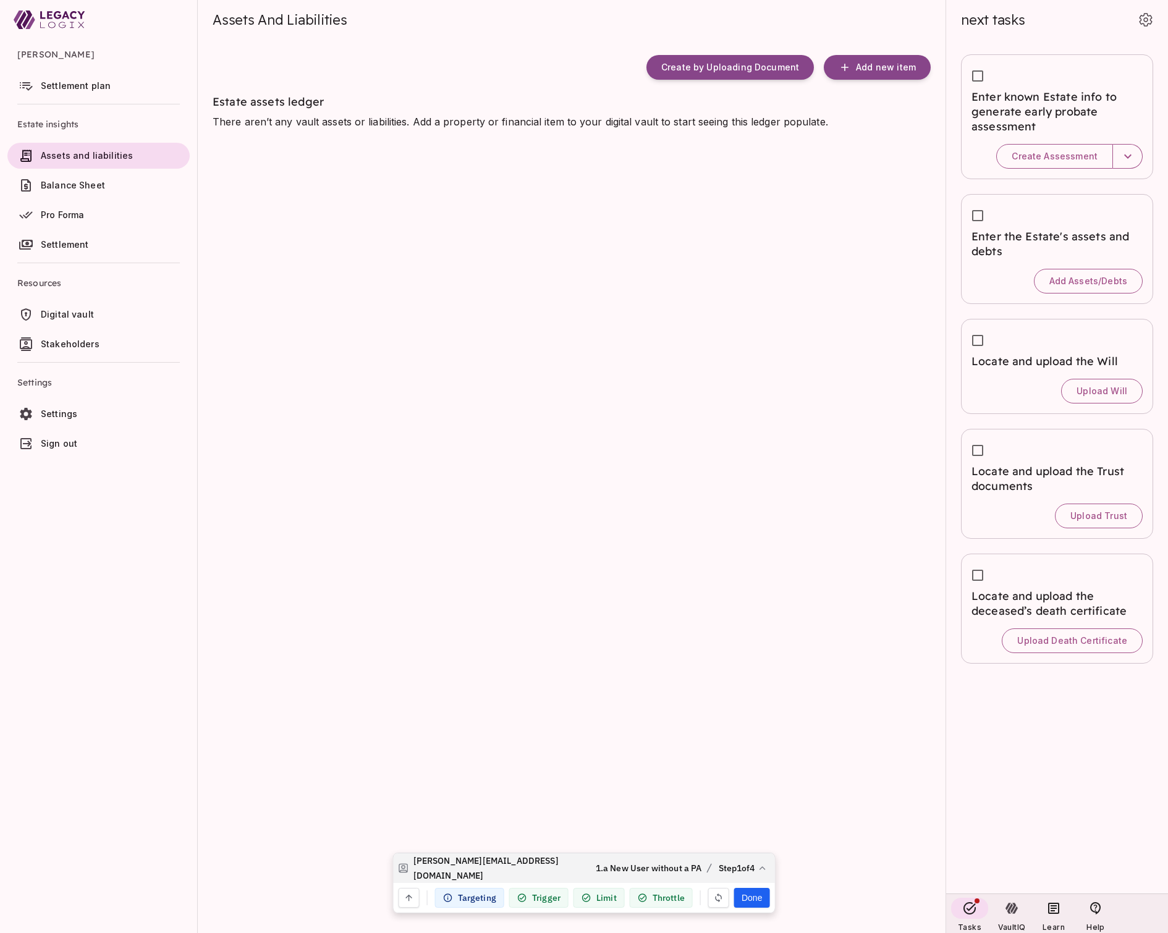
click at [77, 90] on span "Settlement plan" at bounding box center [76, 85] width 70 height 11
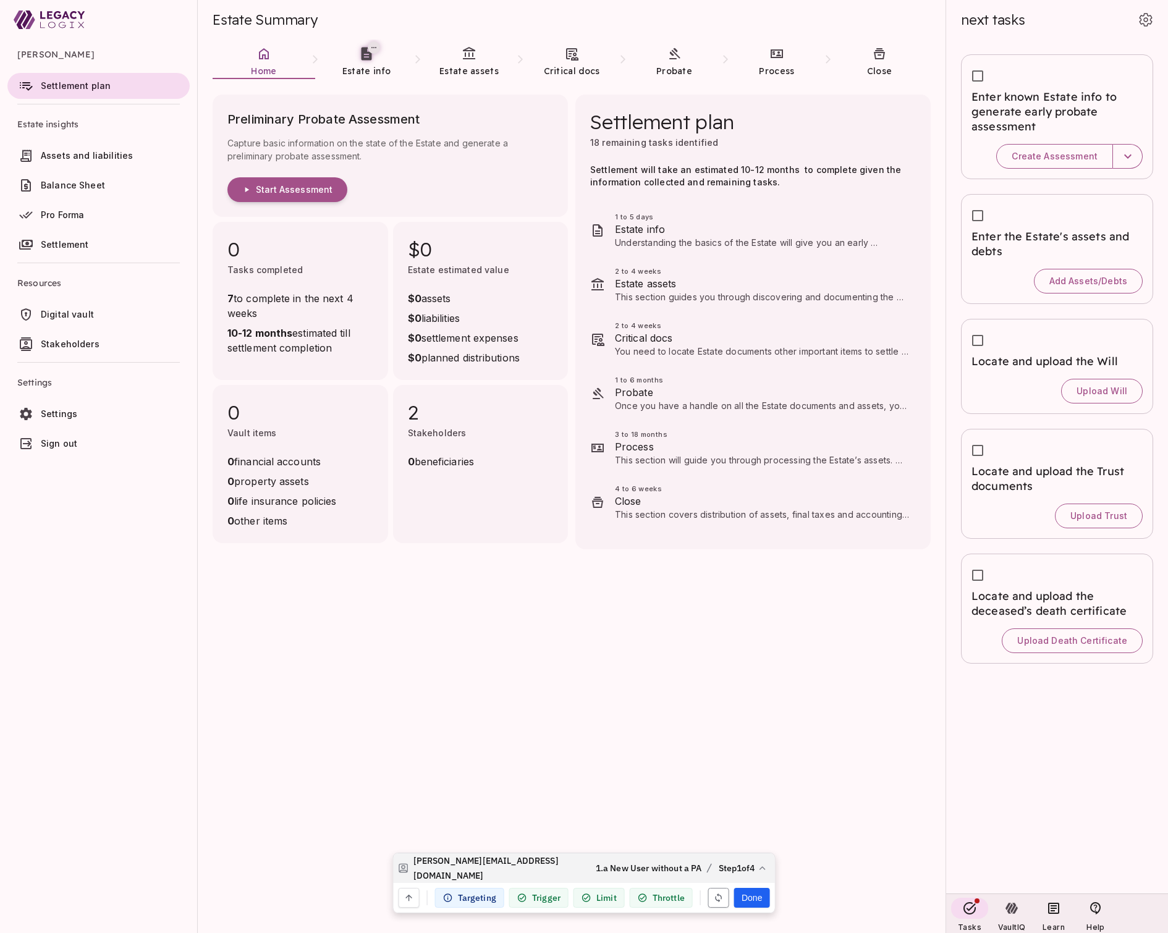
click at [718, 894] on icon "button" at bounding box center [719, 898] width 7 height 9
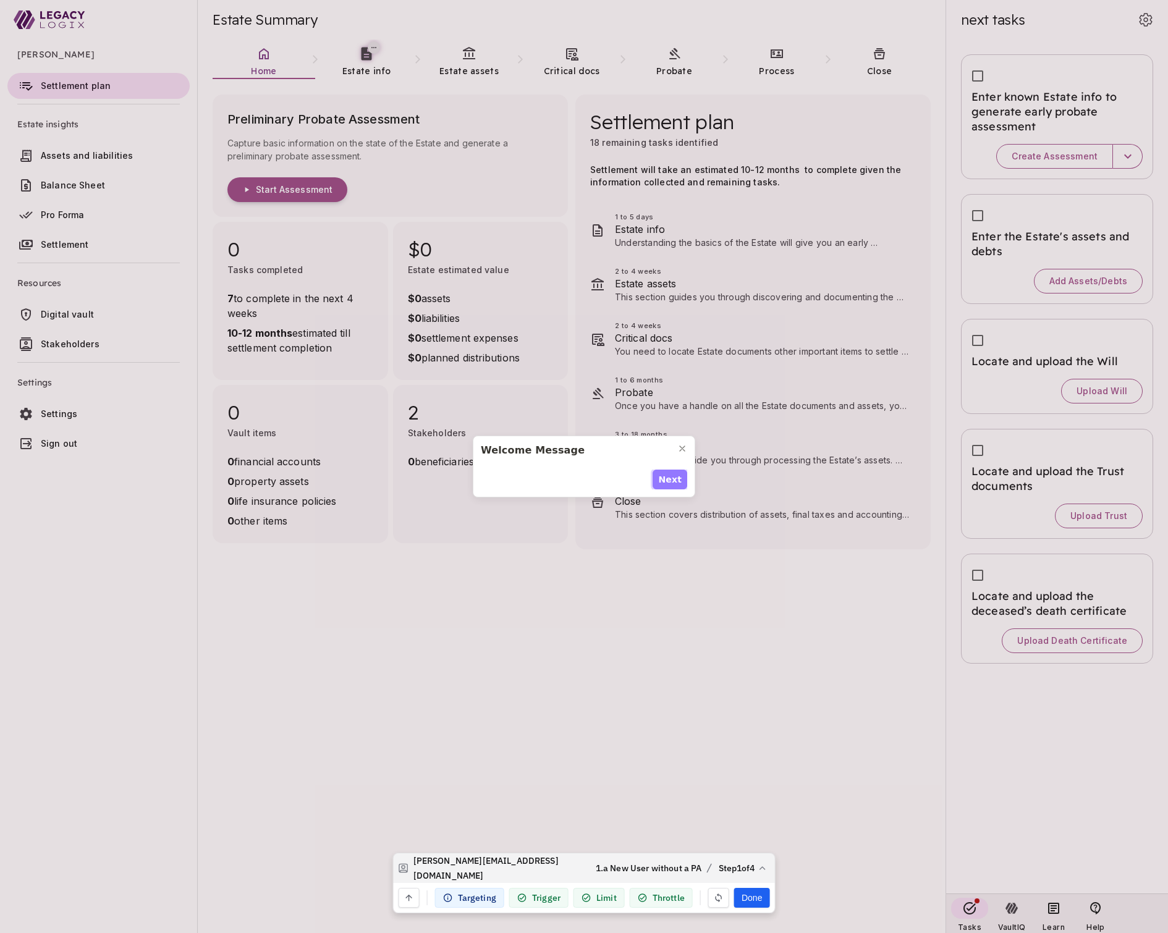
click at [673, 483] on span "Next" at bounding box center [669, 479] width 23 height 13
click at [673, 483] on span "Next" at bounding box center [669, 486] width 23 height 13
click at [673, 483] on span "Next" at bounding box center [669, 479] width 23 height 13
click at [673, 483] on span "Done" at bounding box center [668, 486] width 25 height 13
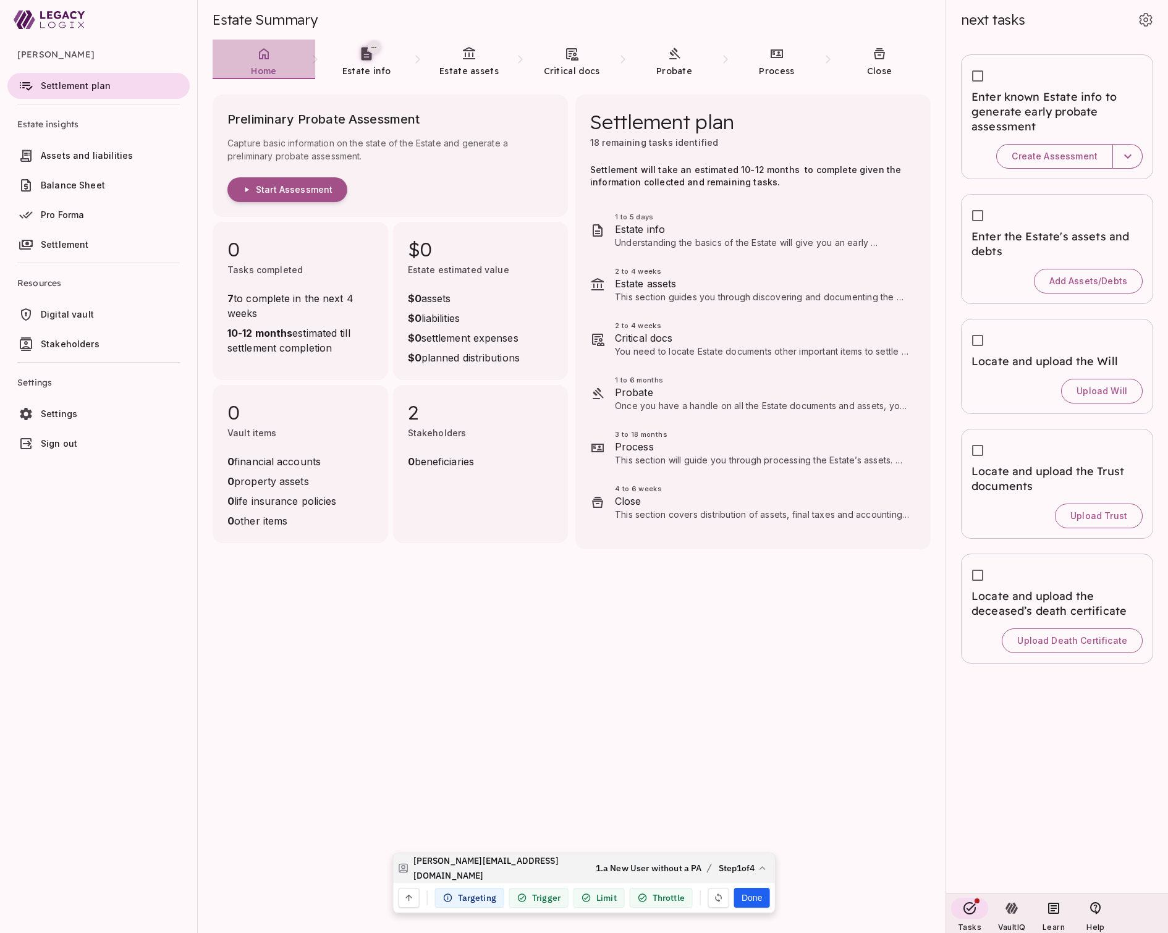
click at [267, 57] on icon at bounding box center [263, 53] width 15 height 15
click at [720, 902] on icon "button" at bounding box center [719, 898] width 10 height 10
click at [91, 85] on span "Settlement plan" at bounding box center [76, 85] width 70 height 11
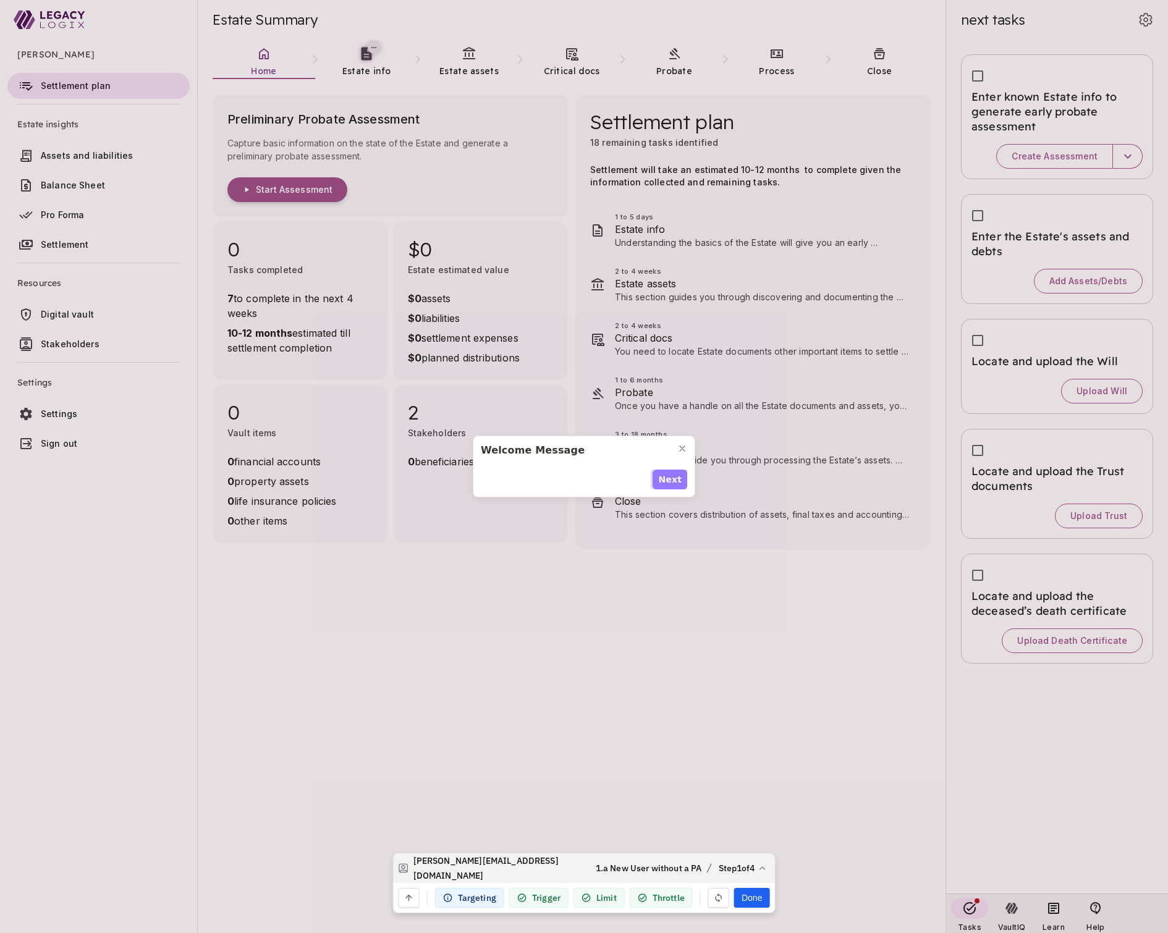
click at [674, 480] on span "Next" at bounding box center [669, 479] width 23 height 13
click at [674, 480] on span "Next" at bounding box center [669, 486] width 23 height 13
click at [674, 480] on span "Next" at bounding box center [669, 479] width 23 height 13
click at [674, 480] on span "Done" at bounding box center [668, 486] width 25 height 13
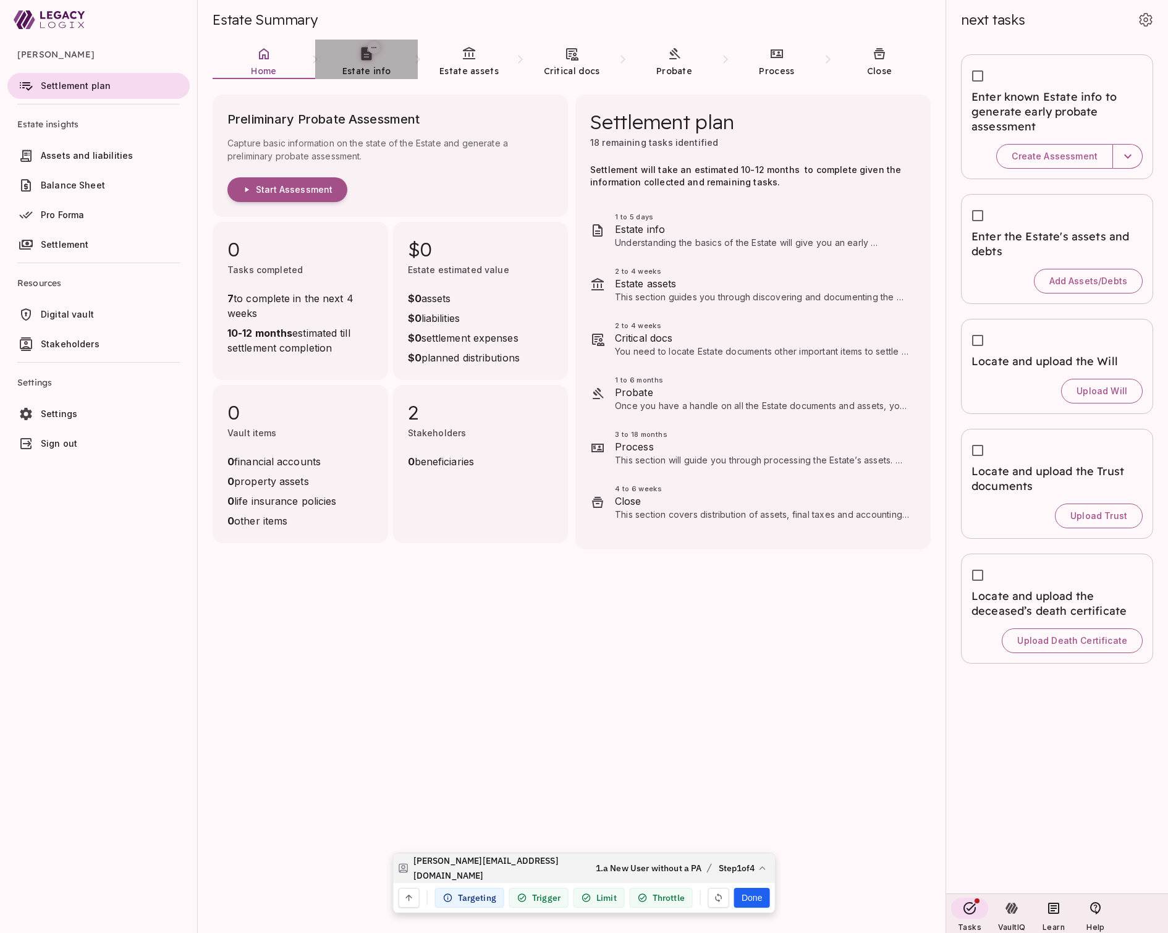
click at [371, 68] on span "Estate info" at bounding box center [366, 71] width 48 height 11
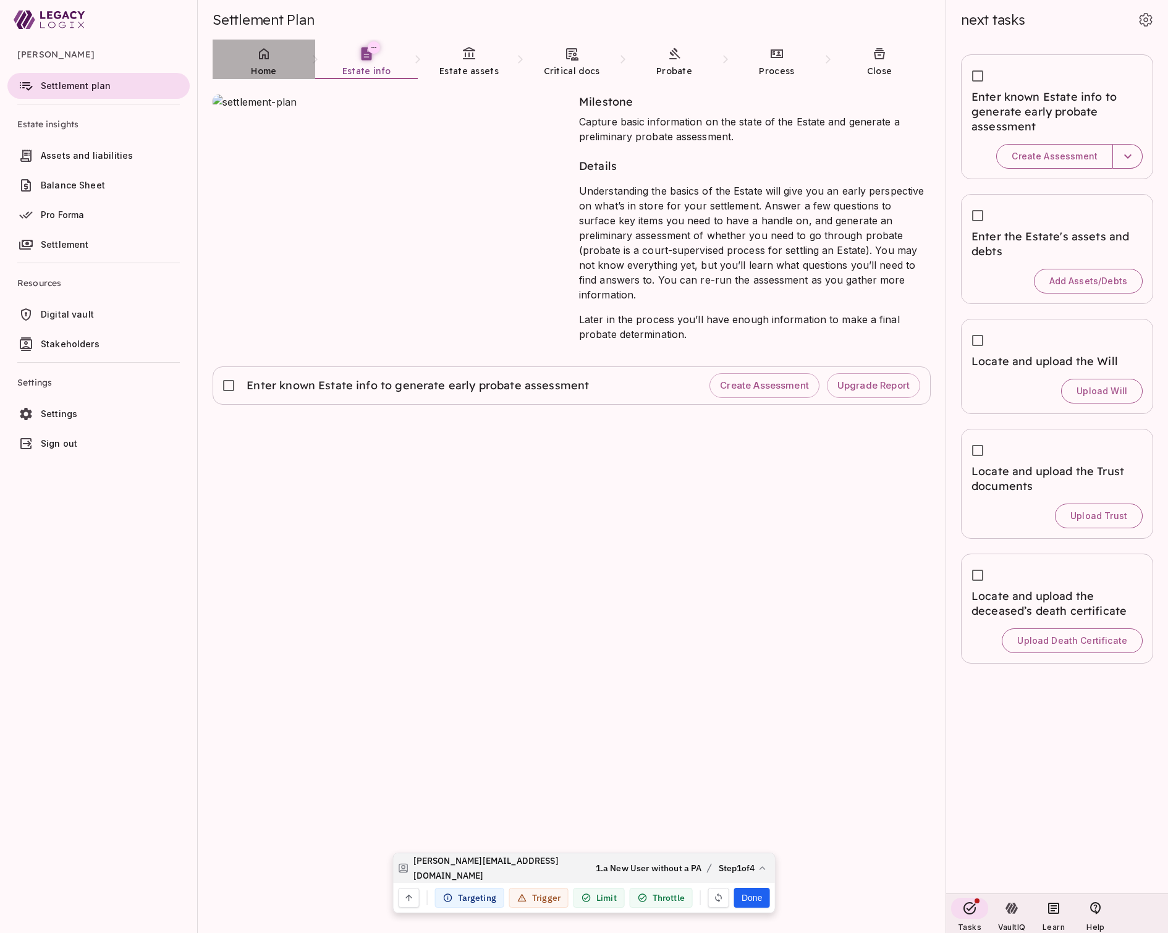
click at [266, 59] on icon at bounding box center [264, 53] width 10 height 11
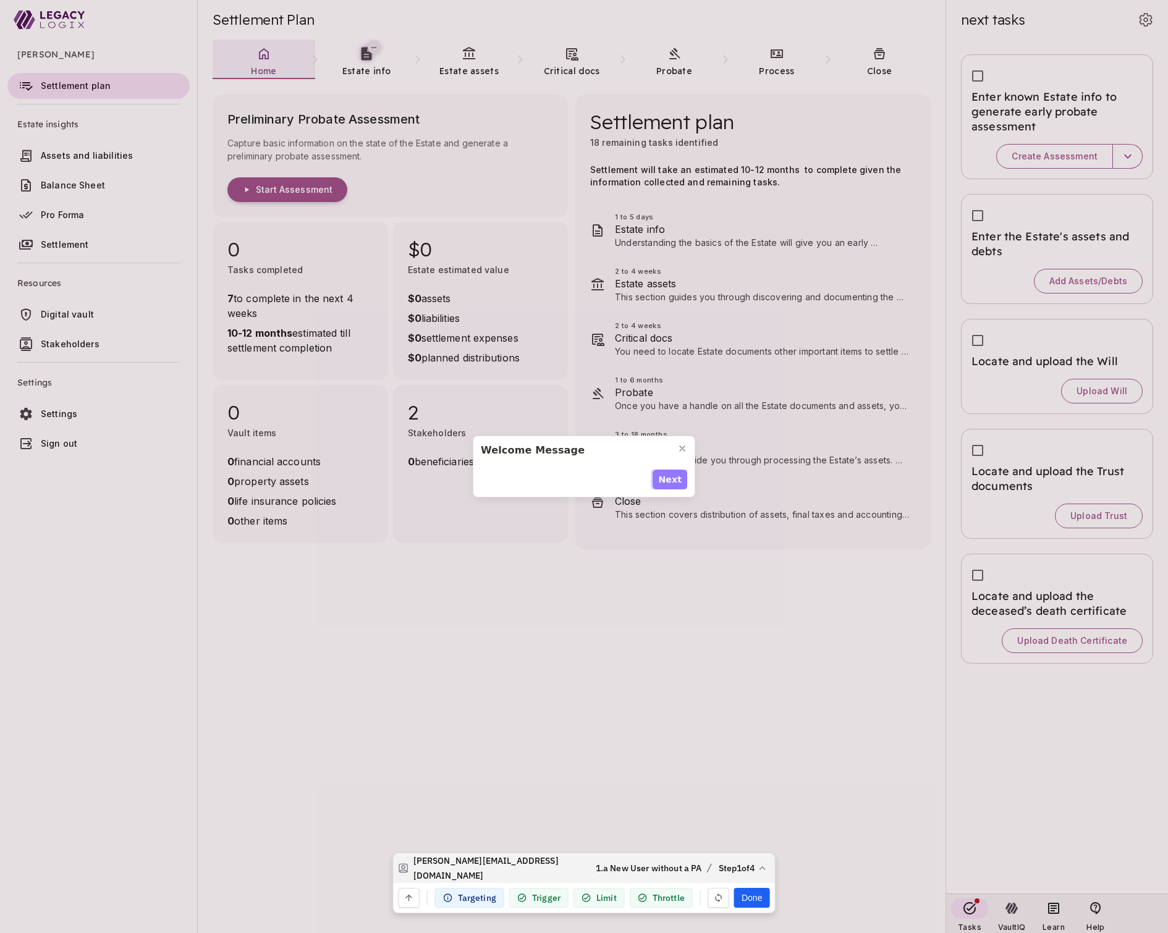
click at [673, 477] on span "Next" at bounding box center [669, 479] width 23 height 13
click at [673, 480] on span "Next" at bounding box center [669, 486] width 23 height 13
click at [673, 477] on span "Next" at bounding box center [669, 479] width 23 height 13
click at [673, 480] on span "Done" at bounding box center [668, 486] width 25 height 13
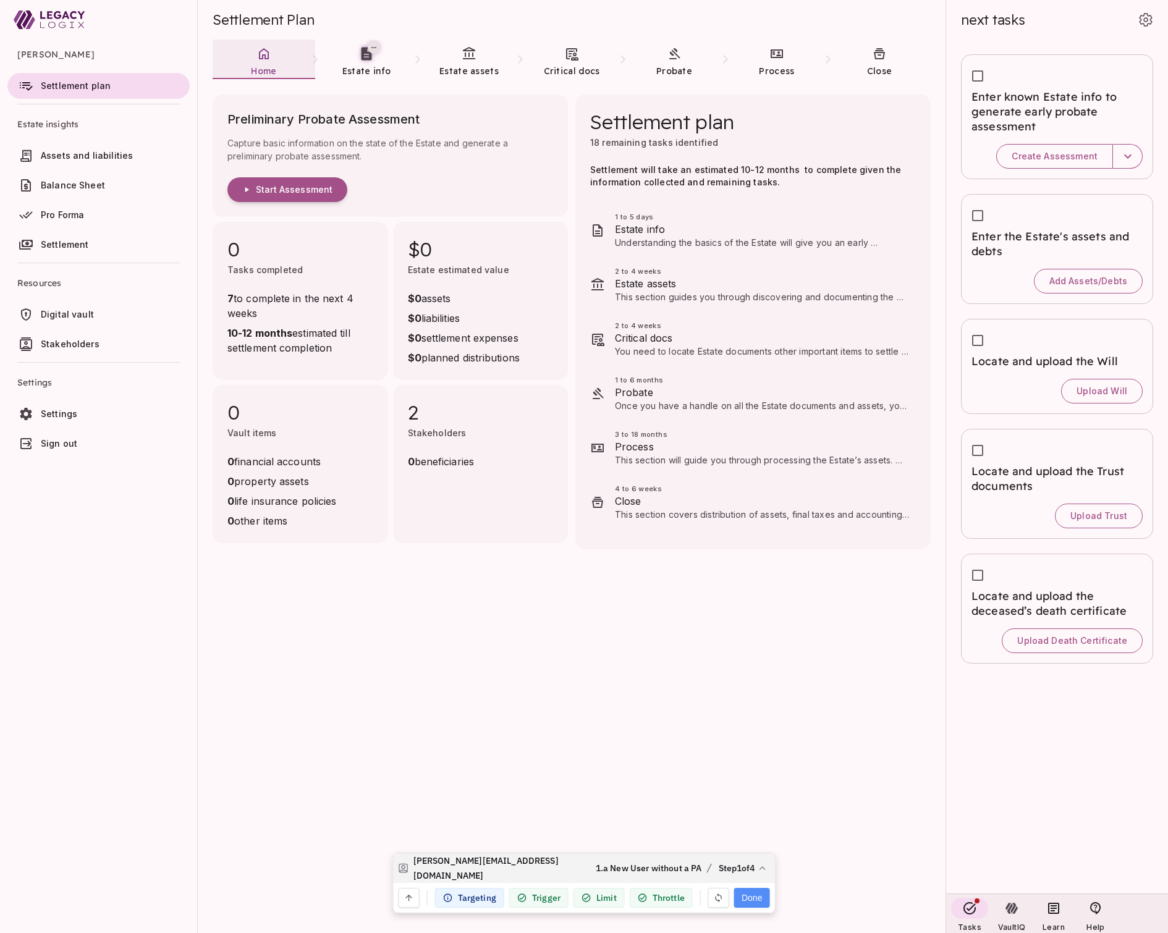
click at [751, 900] on button "Done" at bounding box center [751, 898] width 35 height 20
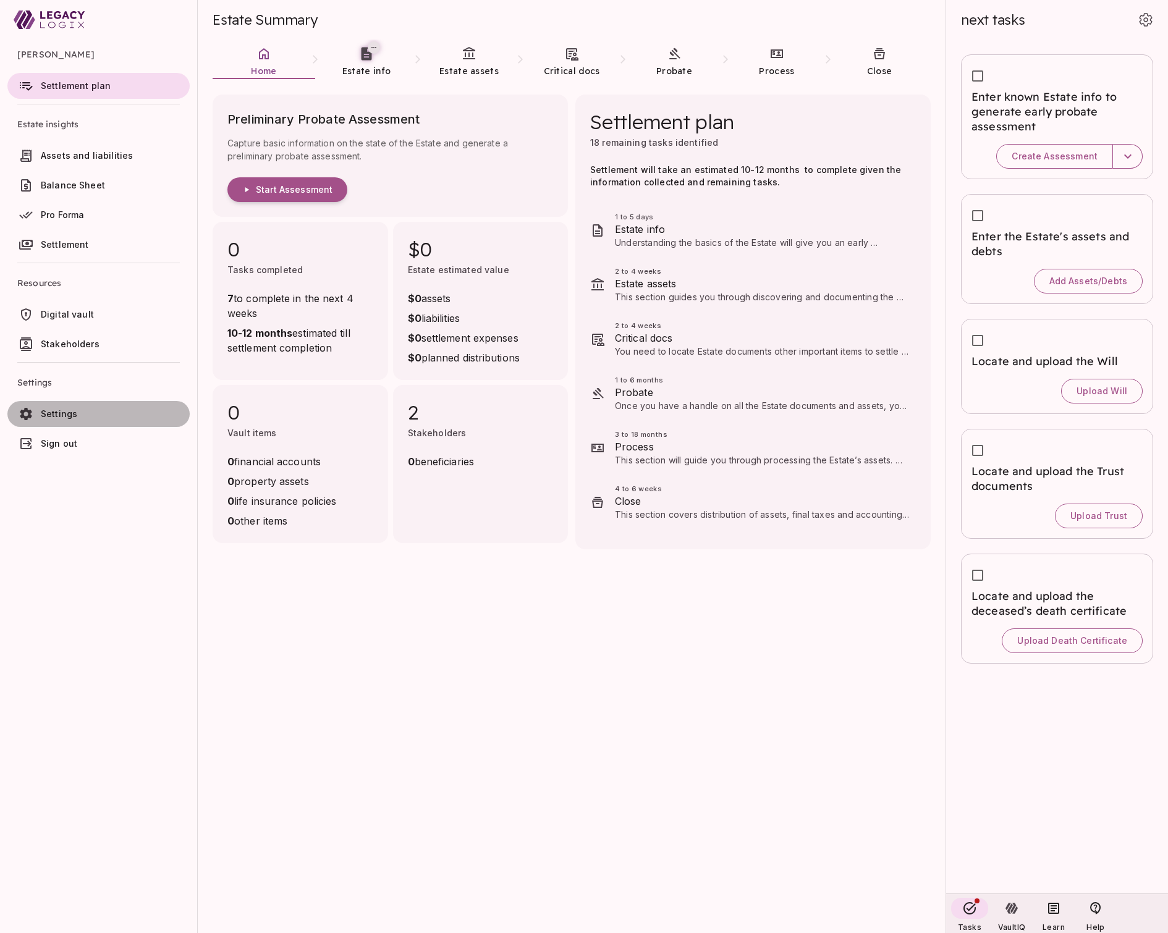
click at [56, 415] on span "Settings" at bounding box center [59, 414] width 36 height 11
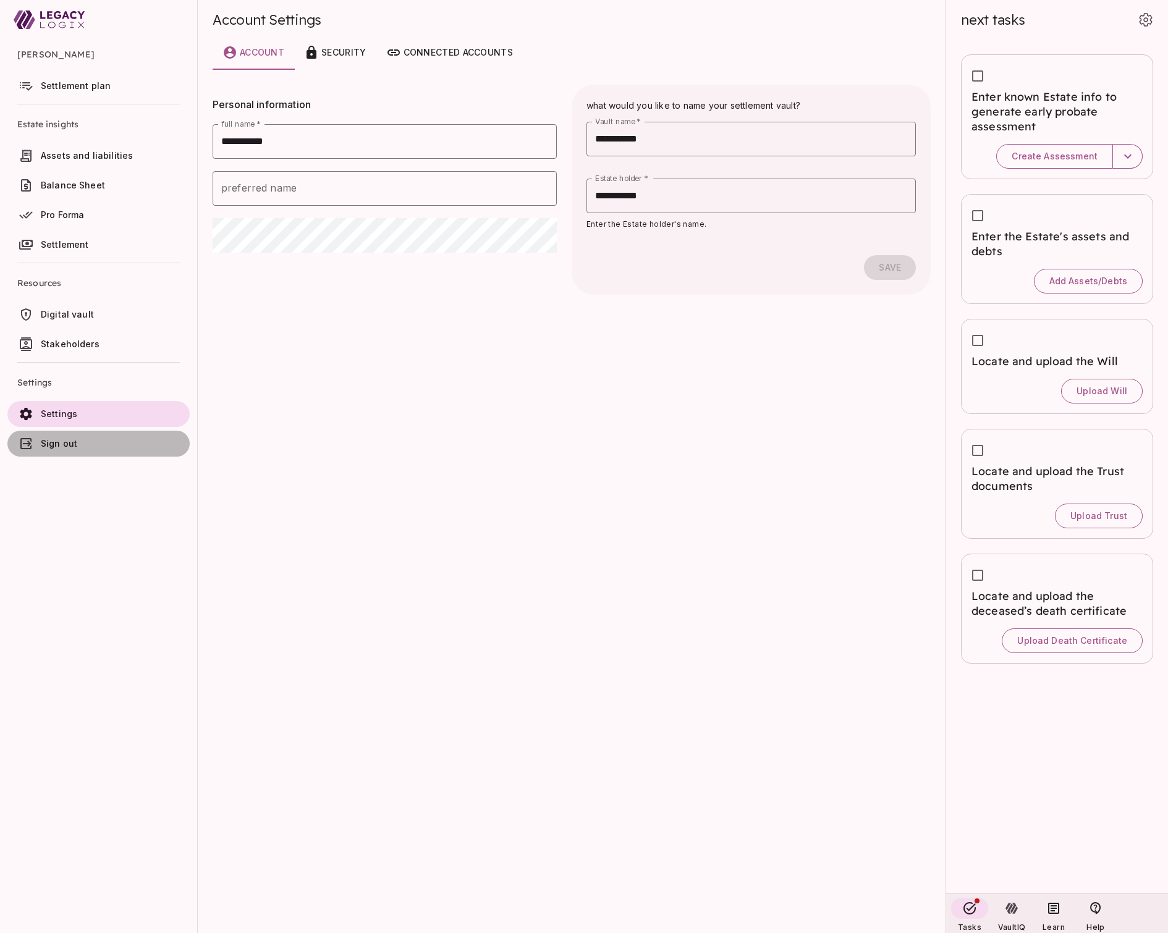
click at [57, 441] on span "Sign out" at bounding box center [59, 443] width 36 height 11
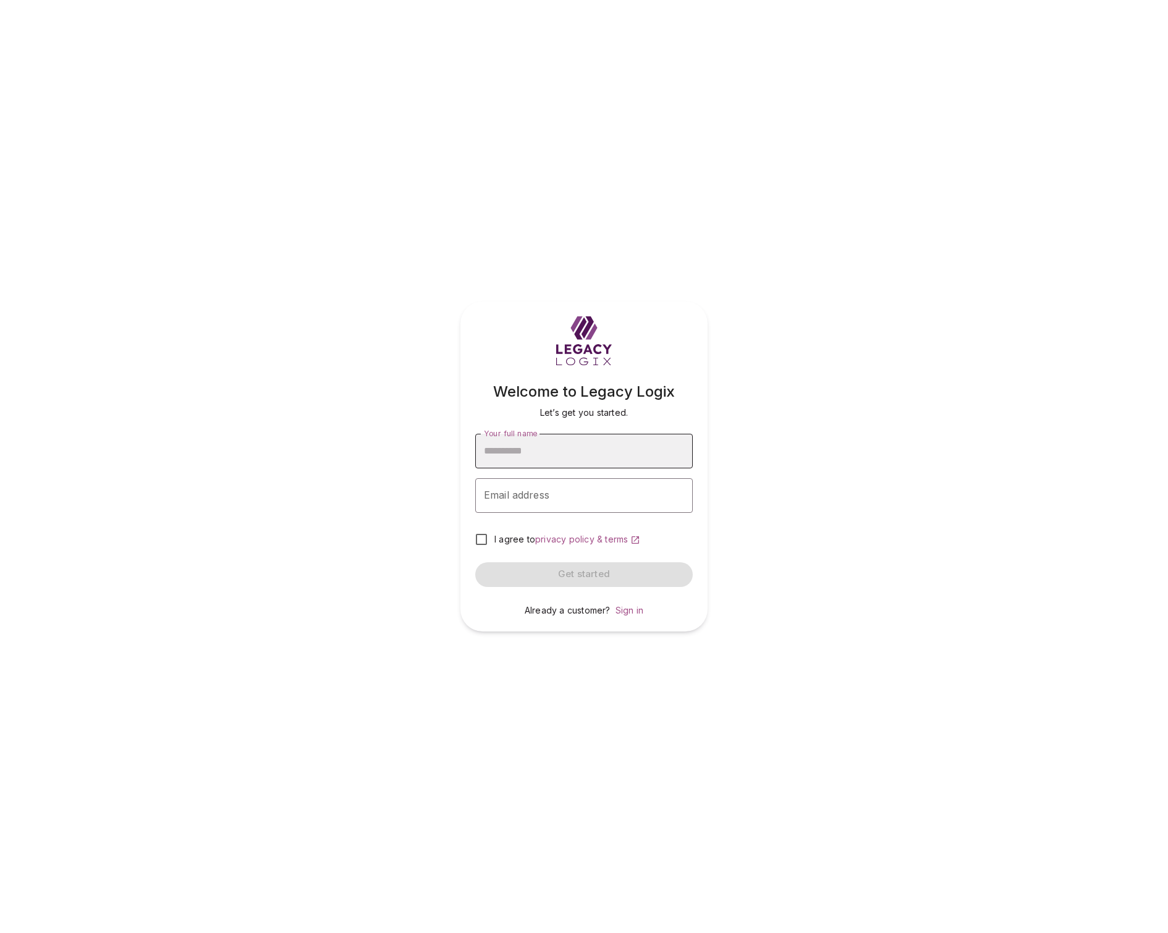
click at [536, 451] on input "Your full name" at bounding box center [584, 451] width 218 height 35
type input "**********"
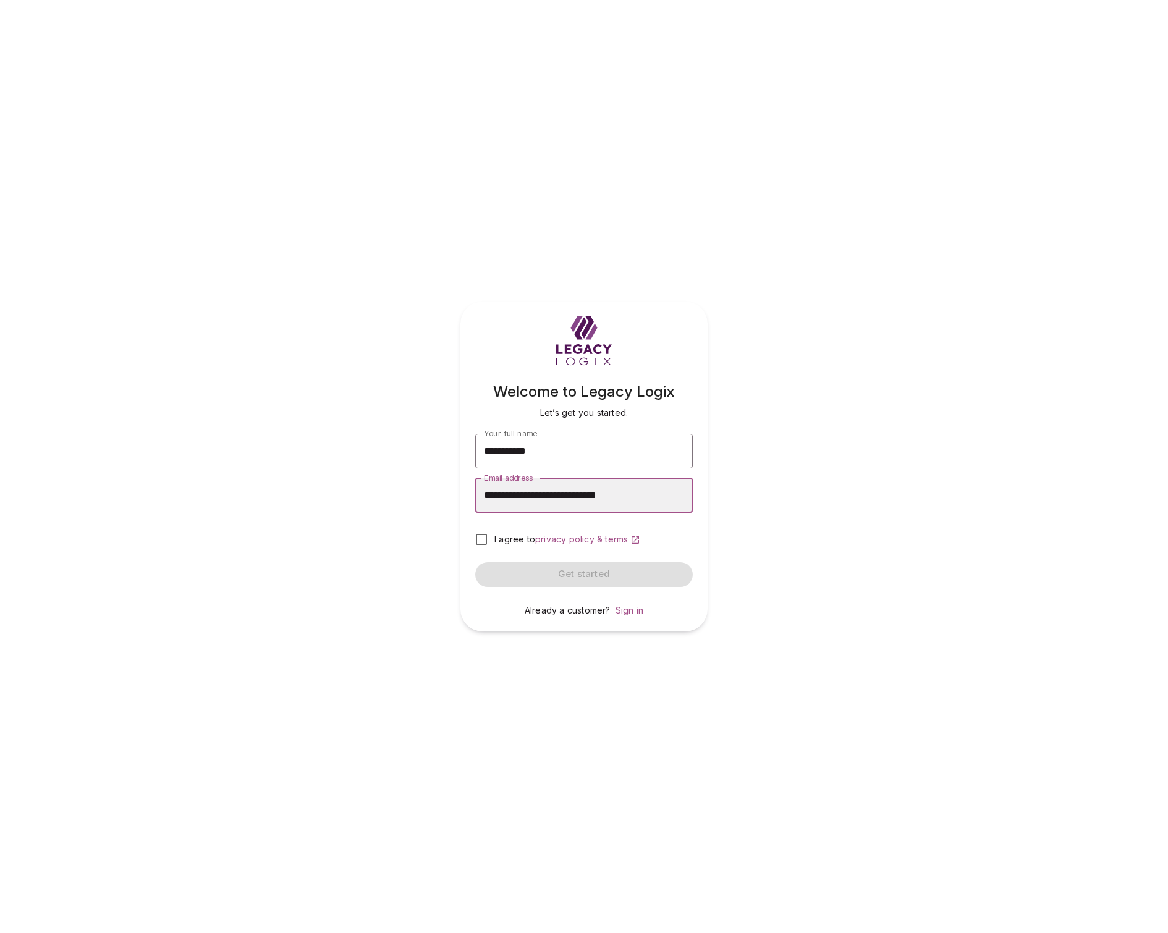
type input "**********"
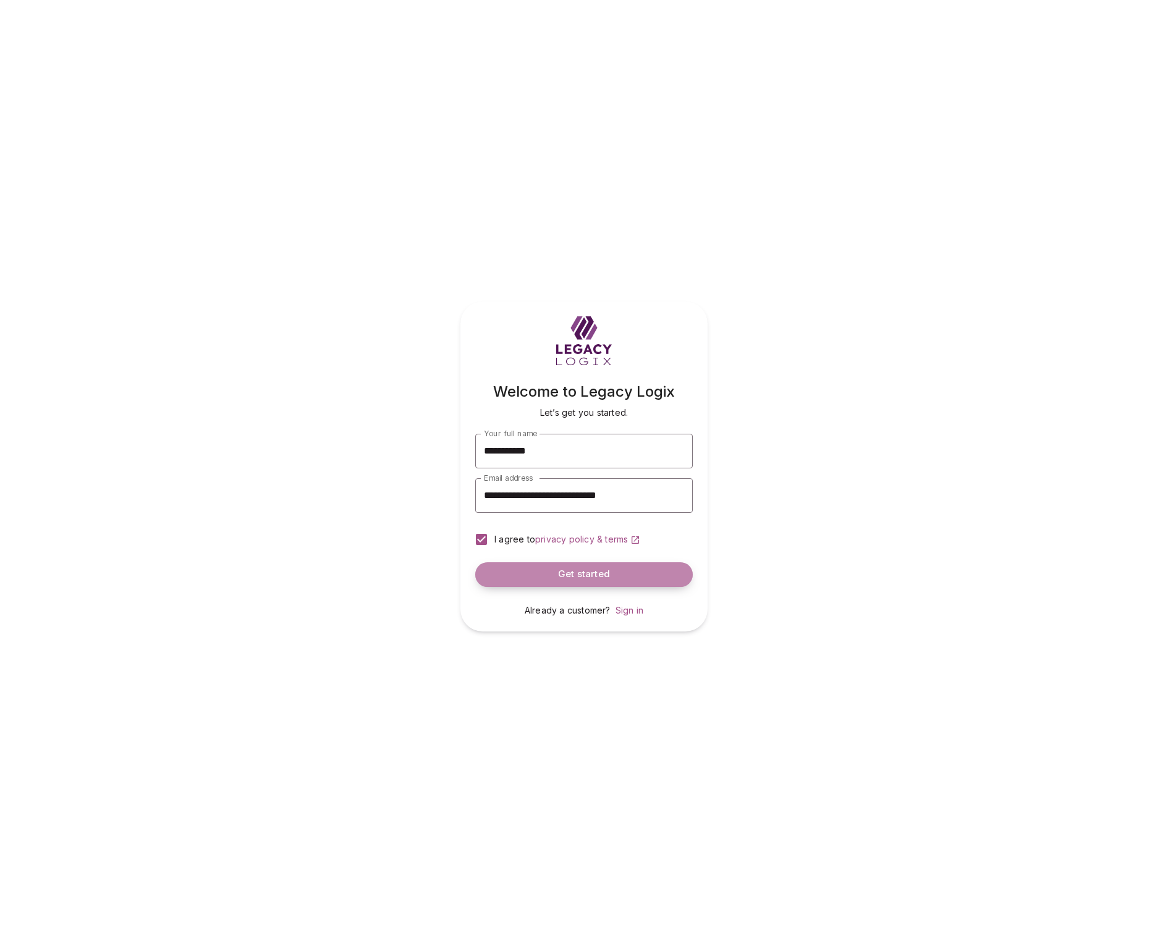
click at [553, 574] on button "Get started" at bounding box center [584, 574] width 218 height 25
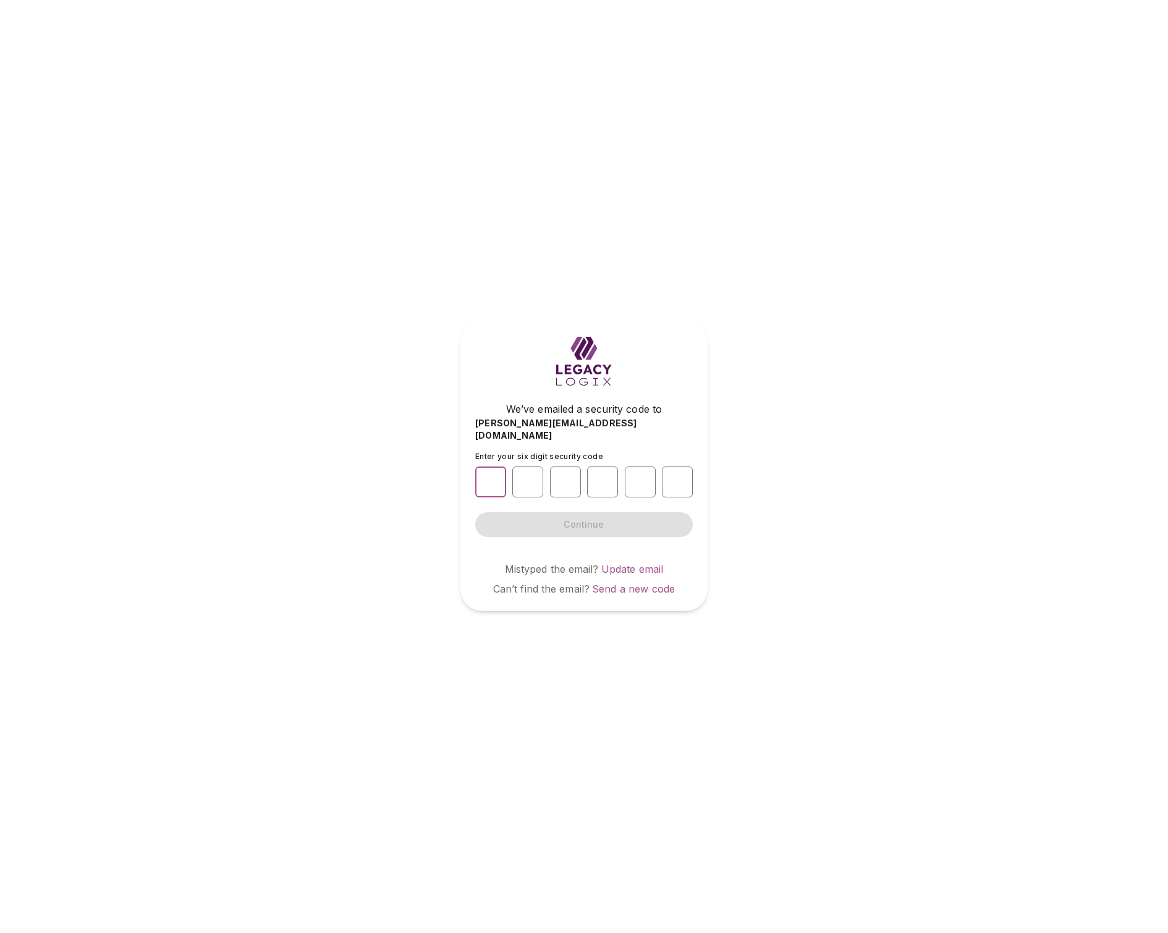
click at [487, 480] on input "number" at bounding box center [490, 482] width 31 height 31
type input "*"
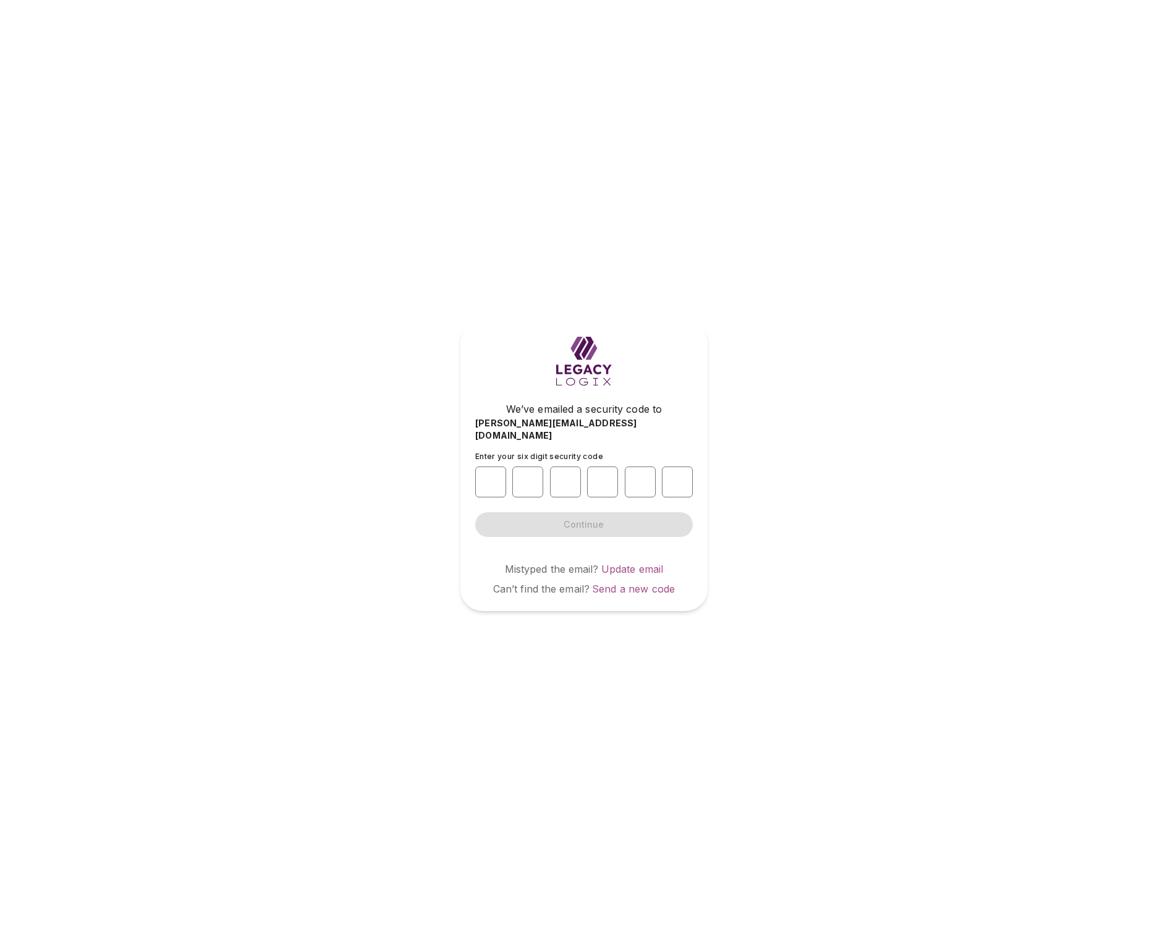
type input "*"
